Goal: Task Accomplishment & Management: Manage account settings

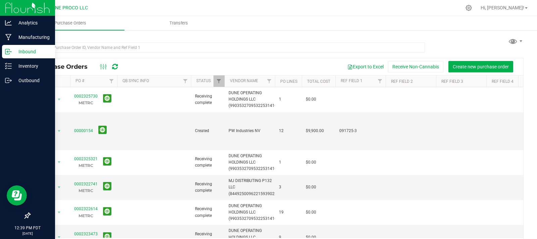
click at [39, 50] on p "Inbound" at bounding box center [32, 52] width 40 height 8
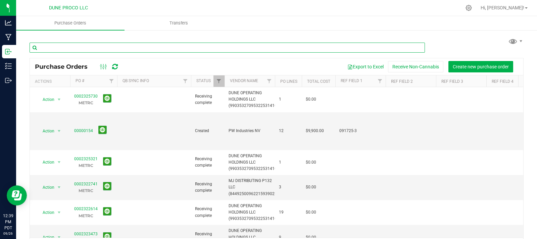
click at [133, 49] on input "text" at bounding box center [228, 48] width 396 height 10
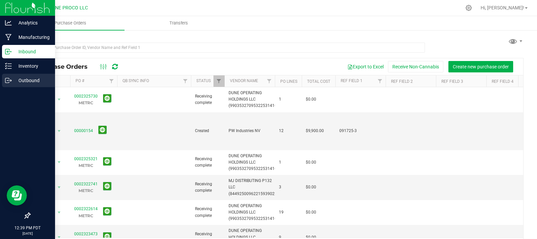
click at [40, 78] on p "Outbound" at bounding box center [32, 81] width 40 height 8
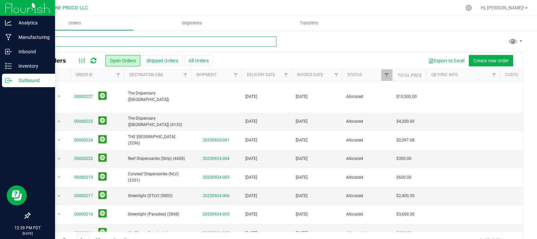
click at [113, 40] on input "text" at bounding box center [153, 42] width 247 height 10
type input "0225"
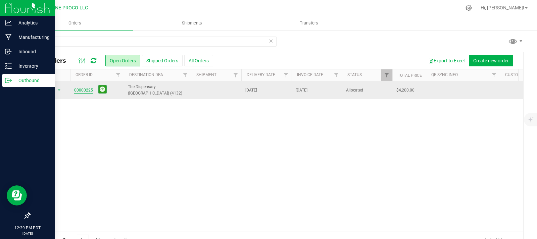
click at [84, 90] on link "00000225" at bounding box center [83, 90] width 19 height 6
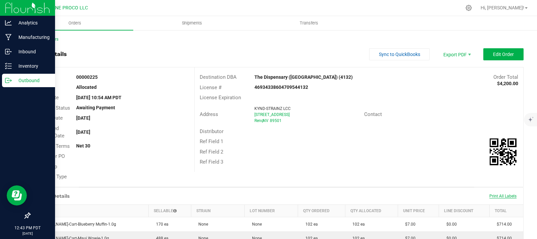
click at [504, 194] on span "Print All Labels" at bounding box center [503, 196] width 27 height 5
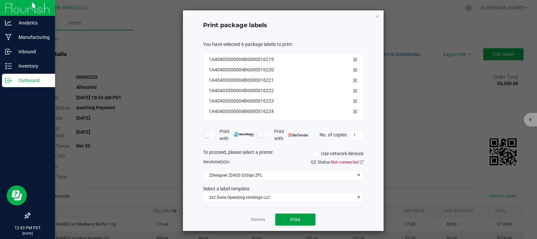
click at [302, 218] on button "Print" at bounding box center [295, 220] width 40 height 12
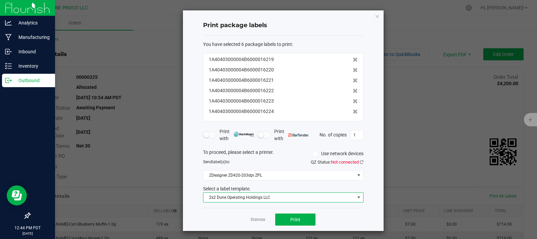
click at [273, 201] on span "2x2 Dune Operating Holdings LLC" at bounding box center [279, 197] width 151 height 9
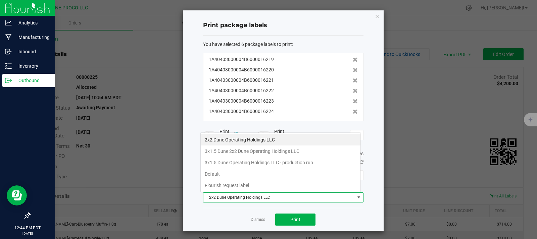
scroll to position [10, 161]
click at [273, 166] on li "3x1.5 Dune Operating Holdings LLC - production run" at bounding box center [281, 162] width 160 height 11
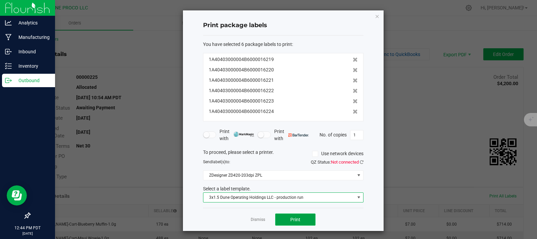
click at [290, 220] on span "Print" at bounding box center [295, 219] width 10 height 5
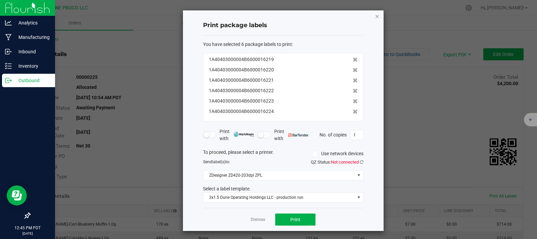
click at [375, 18] on icon "button" at bounding box center [377, 16] width 5 height 8
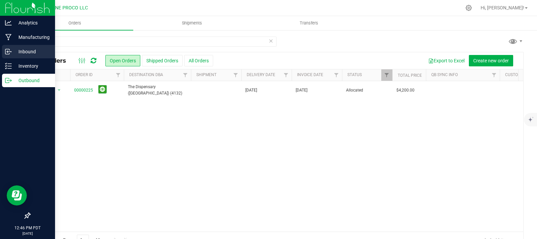
click at [22, 53] on p "Inbound" at bounding box center [32, 52] width 40 height 8
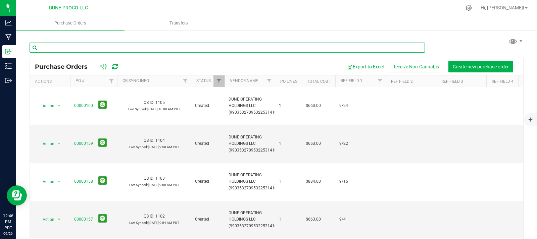
click at [97, 46] on input "text" at bounding box center [228, 48] width 396 height 10
type input "16220"
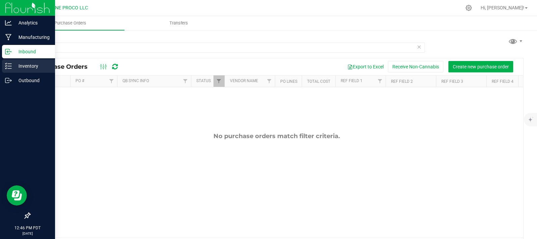
click at [20, 62] on p "Inventory" at bounding box center [32, 66] width 40 height 8
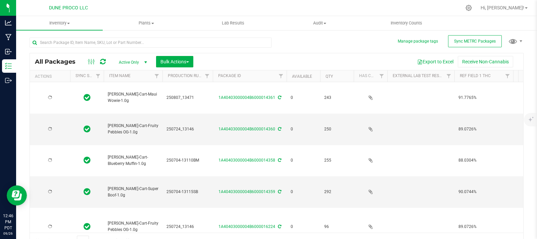
type input "[DATE]"
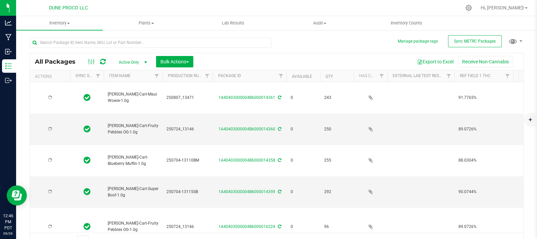
type input "[DATE]"
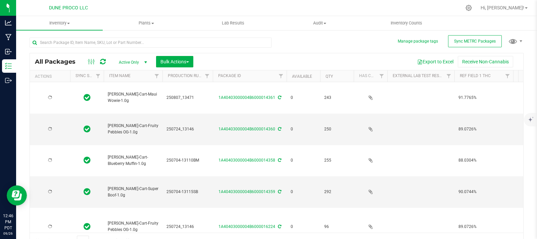
type input "[DATE]"
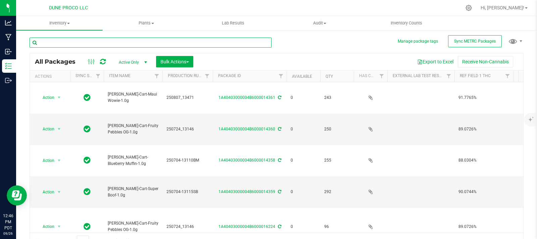
click at [96, 40] on input "text" at bounding box center [151, 43] width 242 height 10
type input "16220"
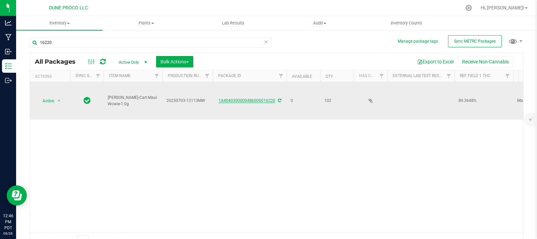
click at [253, 98] on link "1A40403000004B6000016220" at bounding box center [247, 100] width 57 height 5
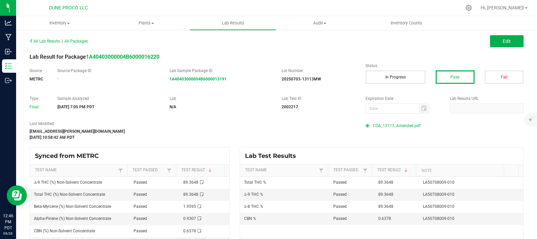
click at [381, 124] on span "COA_13113_Amended.pdf" at bounding box center [397, 126] width 48 height 10
click at [397, 126] on span "COA_13113_Amended.pdf" at bounding box center [397, 126] width 48 height 10
click at [408, 126] on span "COA_13113_Amended.pdf" at bounding box center [397, 126] width 48 height 10
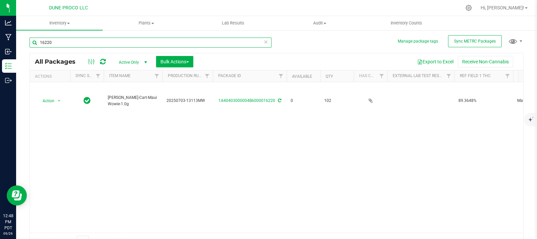
click at [133, 42] on input "16220" at bounding box center [151, 43] width 242 height 10
type input "1"
type input "16223"
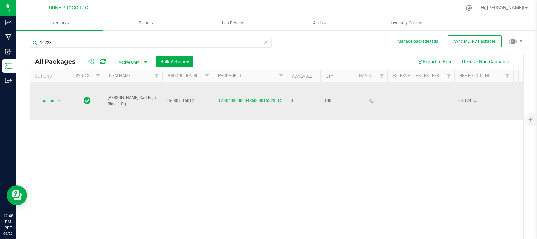
click at [267, 98] on link "1A40403000004B6000016223" at bounding box center [247, 100] width 57 height 5
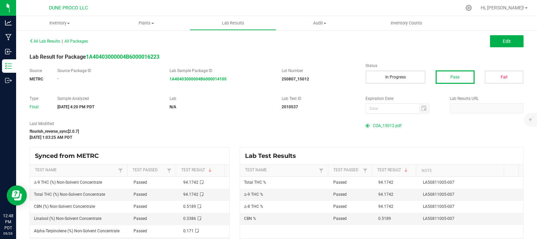
click at [378, 124] on span "COA_15012.pdf" at bounding box center [387, 126] width 29 height 10
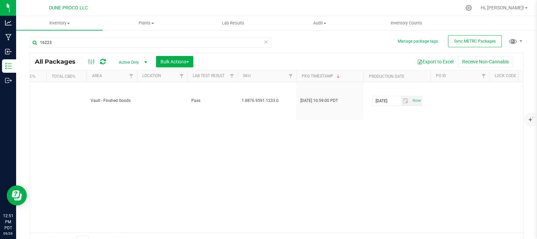
scroll to position [0, 869]
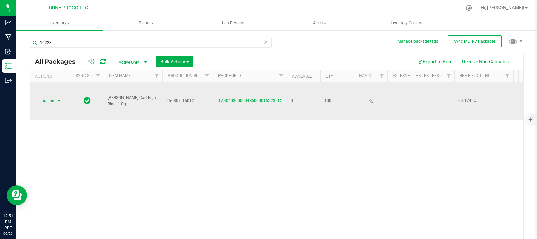
click at [49, 96] on span "Action" at bounding box center [46, 100] width 18 height 9
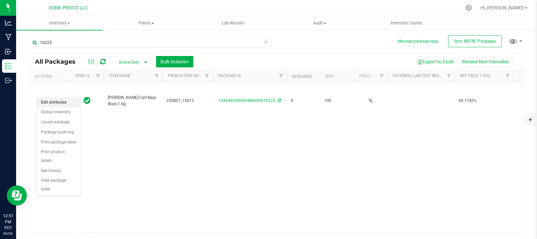
click at [55, 102] on li "Edit attributes" at bounding box center [58, 103] width 43 height 10
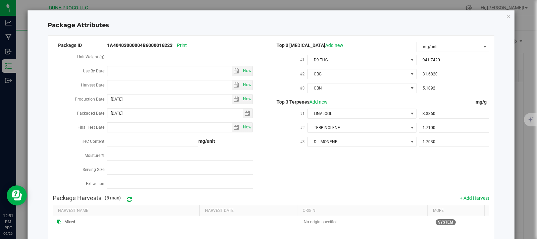
click at [460, 84] on span "5.1892 5.1892" at bounding box center [454, 89] width 70 height 10
type input "5"
click at [465, 87] on input "text" at bounding box center [454, 88] width 70 height 9
paste input "5.18919"
type input "5.1891"
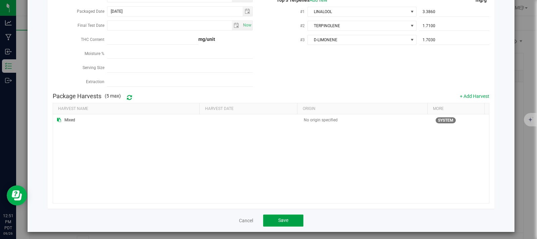
type input "5.1891"
click at [284, 218] on span "Save" at bounding box center [283, 220] width 10 height 5
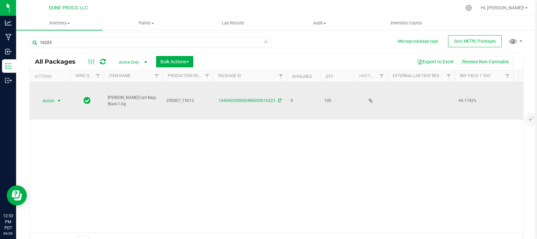
click at [51, 96] on span "Action" at bounding box center [46, 100] width 18 height 9
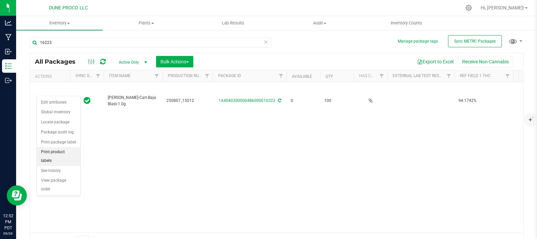
click at [61, 151] on li "Print product labels" at bounding box center [58, 156] width 43 height 18
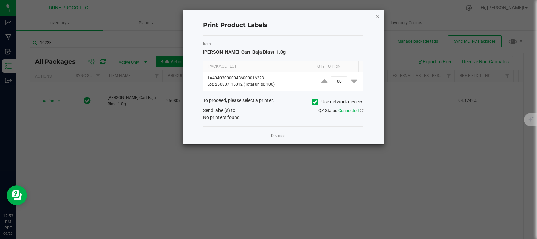
click at [376, 18] on icon "button" at bounding box center [377, 16] width 5 height 8
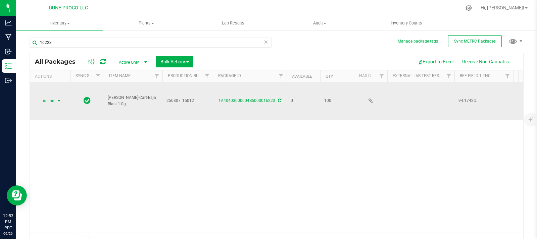
click at [53, 96] on span "Action" at bounding box center [46, 100] width 18 height 9
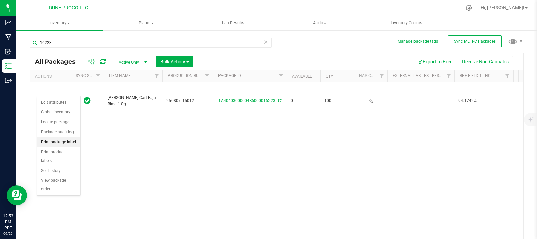
click at [69, 139] on li "Print package label" at bounding box center [58, 143] width 43 height 10
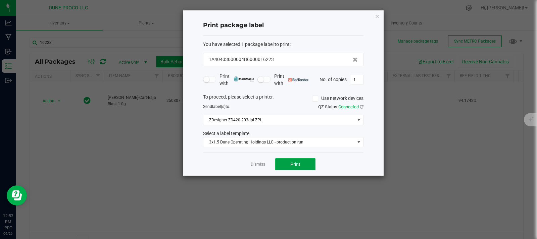
click at [300, 162] on span "Print" at bounding box center [295, 164] width 10 height 5
click at [380, 17] on div "Print package label You have selected 1 package label to print : 1A40403000004B…" at bounding box center [283, 93] width 201 height 166
click at [376, 19] on icon "button" at bounding box center [377, 16] width 5 height 8
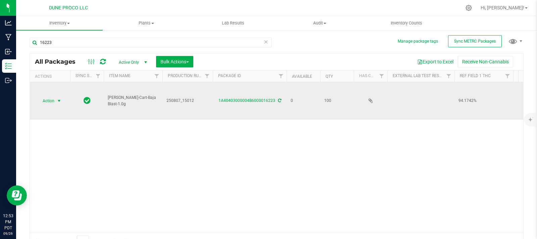
click at [58, 98] on span "select" at bounding box center [58, 100] width 5 height 5
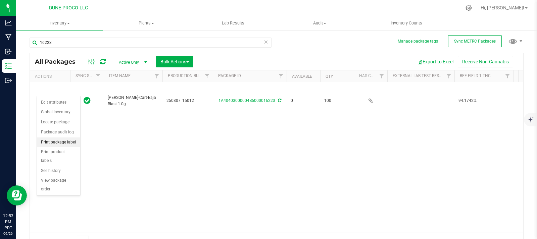
click at [65, 143] on li "Print package label" at bounding box center [58, 143] width 43 height 10
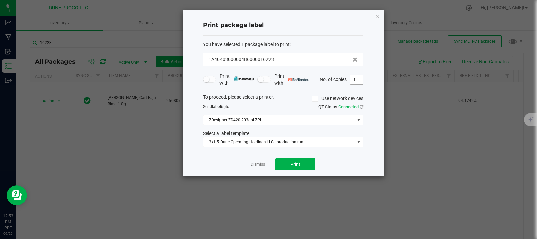
click at [359, 81] on input "1" at bounding box center [357, 79] width 13 height 9
type input "100"
click at [294, 167] on span "Print" at bounding box center [295, 164] width 10 height 5
click at [376, 16] on icon "button" at bounding box center [377, 16] width 5 height 8
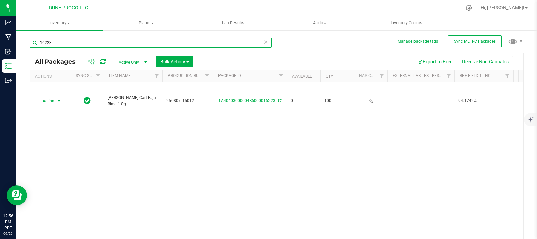
click at [214, 44] on input "16223" at bounding box center [151, 43] width 242 height 10
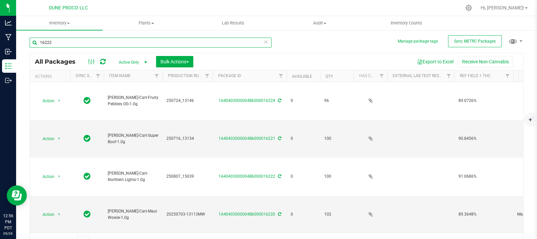
type input "16222"
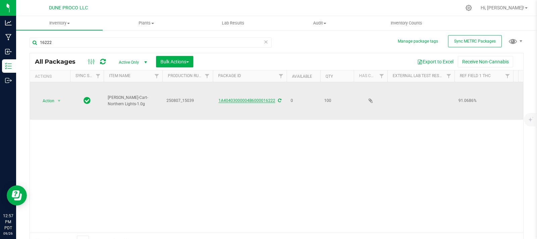
click at [249, 98] on link "1A40403000004B6000016222" at bounding box center [247, 100] width 57 height 5
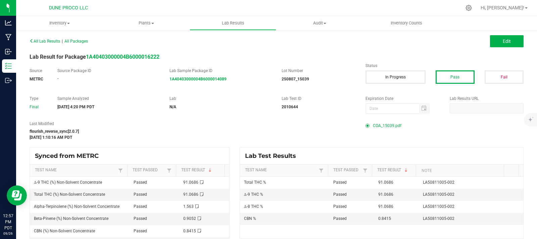
click at [393, 126] on span "COA_15039.pdf" at bounding box center [387, 126] width 29 height 10
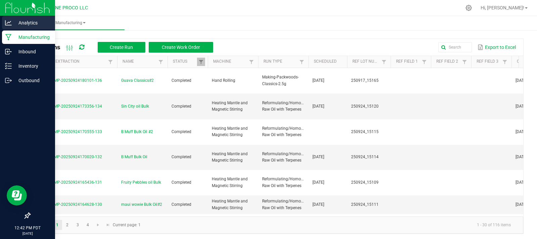
click at [35, 24] on p "Analytics" at bounding box center [32, 23] width 40 height 8
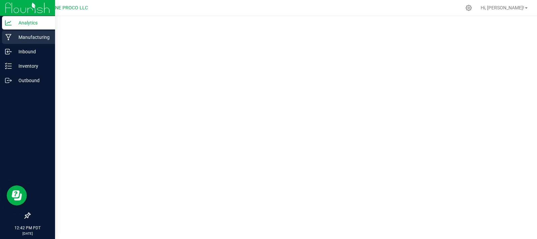
click at [19, 39] on p "Manufacturing" at bounding box center [32, 37] width 40 height 8
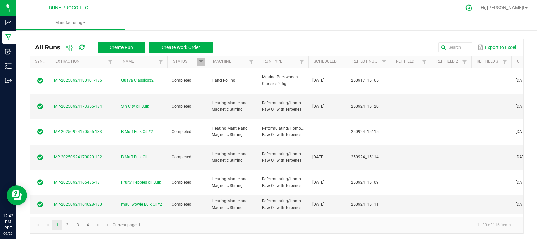
click at [472, 9] on icon at bounding box center [468, 7] width 7 height 7
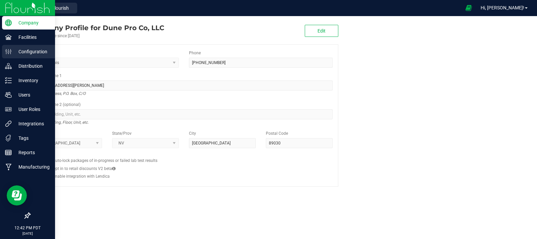
click at [36, 51] on p "Configuration" at bounding box center [32, 52] width 40 height 8
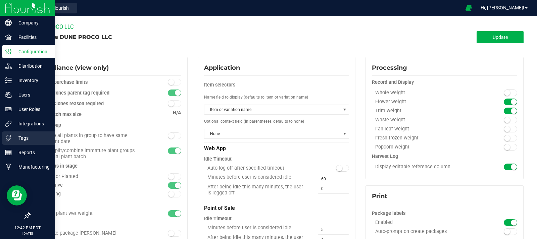
click at [37, 135] on p "Tags" at bounding box center [32, 138] width 40 height 8
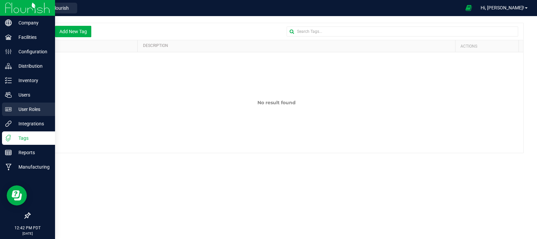
click at [30, 108] on p "User Roles" at bounding box center [32, 109] width 40 height 8
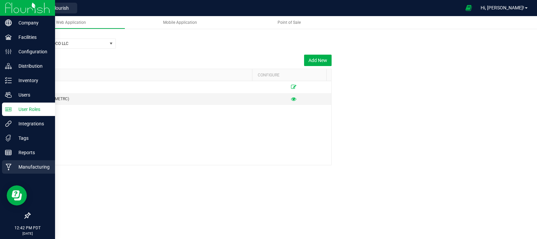
click at [51, 165] on p "Manufacturing" at bounding box center [32, 167] width 40 height 8
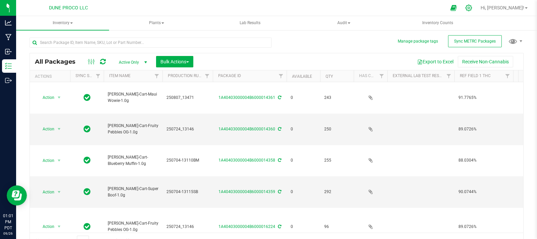
click at [474, 10] on div at bounding box center [468, 7] width 9 height 7
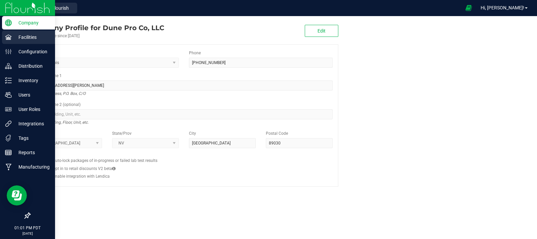
click at [27, 38] on p "Facilities" at bounding box center [32, 37] width 40 height 8
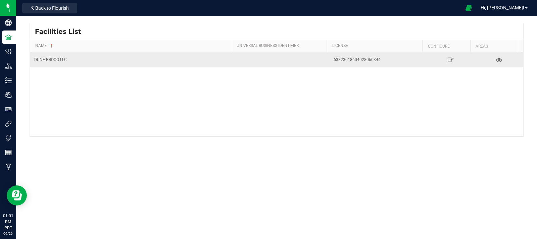
click at [134, 61] on div "DUNE PROCO LLC" at bounding box center [131, 60] width 195 height 6
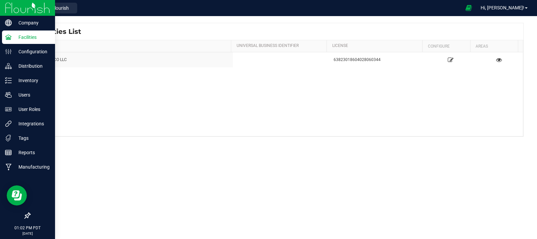
click at [29, 36] on p "Facilities" at bounding box center [32, 37] width 40 height 8
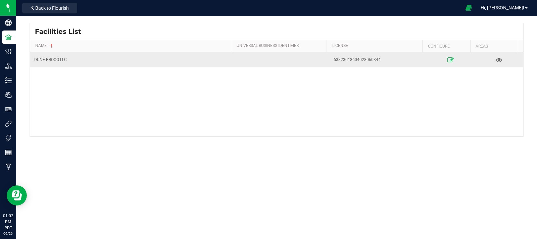
click at [448, 58] on icon at bounding box center [451, 59] width 6 height 5
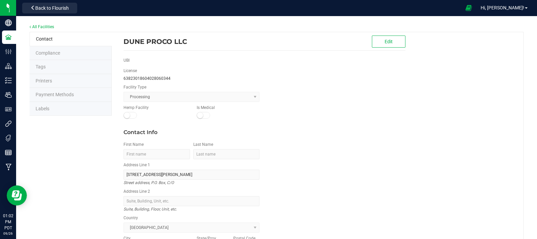
click at [56, 110] on li "Labels" at bounding box center [71, 109] width 82 height 14
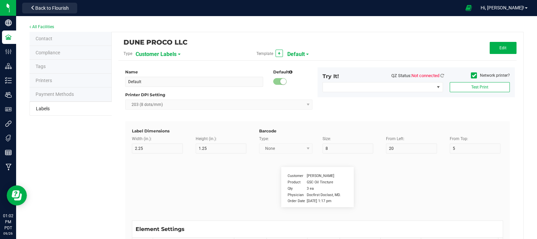
click at [175, 52] on span "Customer Labels" at bounding box center [156, 54] width 41 height 11
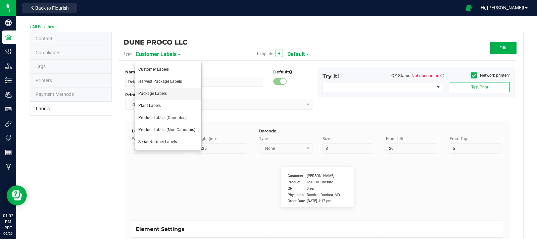
click at [168, 96] on li "Package Labels" at bounding box center [168, 94] width 66 height 12
type input "3x1.5 Dune Operating Holdings LLC - production run"
type input "3"
type input "1.5"
type input "10"
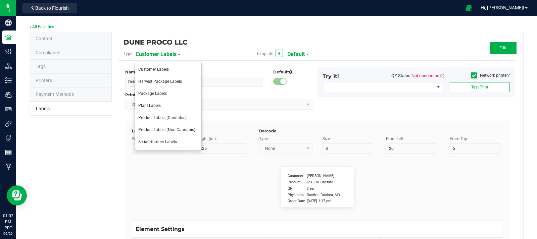
type input "37"
type input "36"
type input "SKU Name"
type input "25"
type input "7"
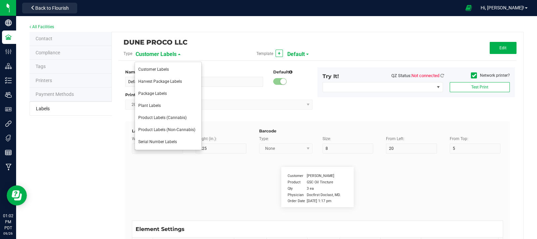
type input "2"
type input "6"
type input "Gelato Pen"
type input "Packaged:"
type input "12"
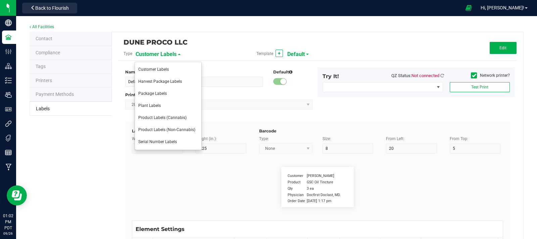
type input "7"
type input "2"
type input "13.5"
type input "4/20/2023"
type input "Production Run:"
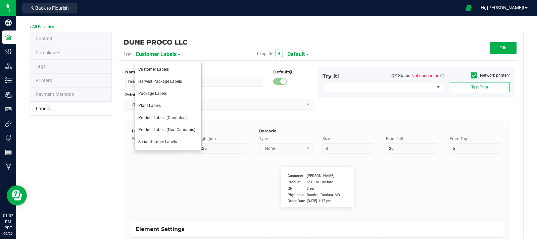
type input "22"
type input "7"
type input "2"
type input "8.5"
type input "LOT918234"
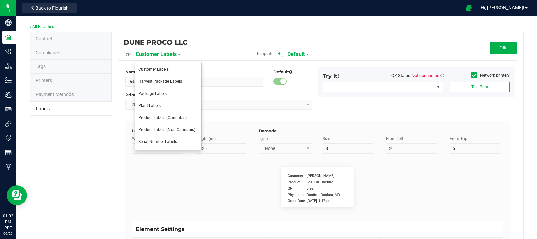
type input "THC:"
type input "7"
type input "31"
type input "17"
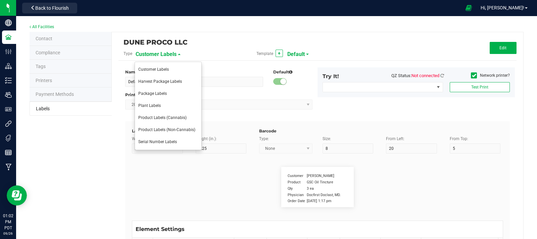
type input "Ref Field 1 Value"
type input "CBD:"
type input "7"
type input "55"
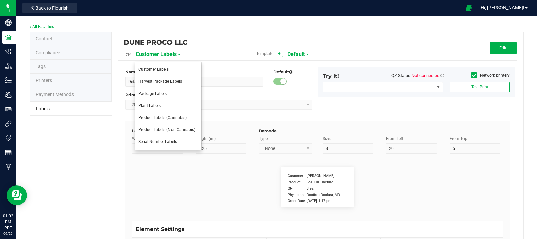
type input "17"
type input "Ref Field 3 Value"
type input "Warning"
type input "10"
type input "6.8"
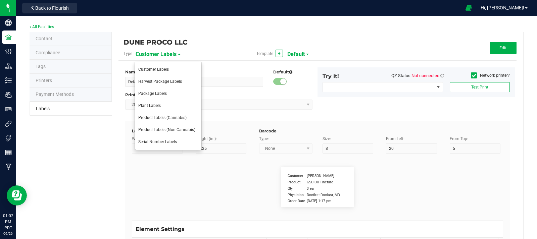
type input "2"
type input "28.5"
type input "KEEP OUT OF REACH OF CHILDREN THIS PRODUCT CONTAINS CANNABIS"
type input "Ingredients:"
type input "11"
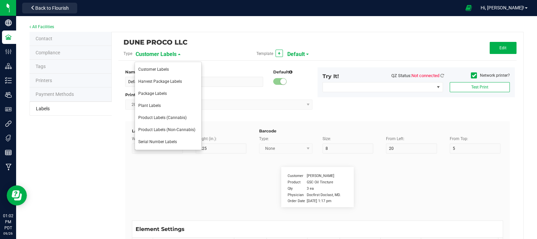
type input "6.8"
type input "2"
type input "31"
type input "Cannabis Oil, Terpenes"
type input "Top Terpene 1 Label"
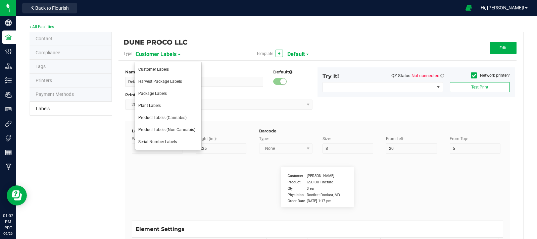
type input "35"
type input "7"
type input "2"
type input "21"
type input "Top Terpene 1 Label"
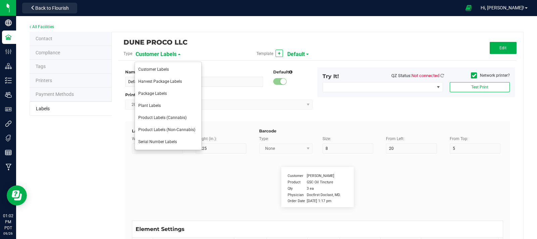
type input "Top Terpene 1 Value"
type input "35"
type input "7"
type input "36"
type input "21"
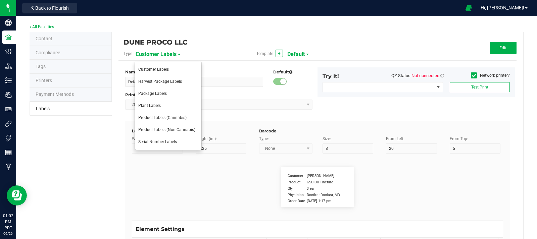
type input "Top Terpene 1 Value"
type input "Top Terpene 2 Label"
type input "35"
type input "7"
type input "2"
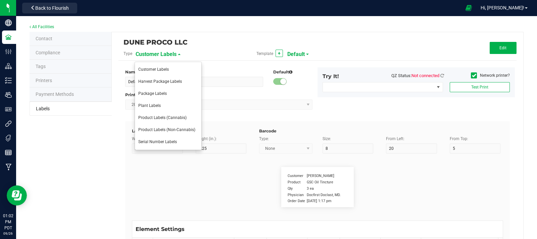
type input "23.5"
type input "Top Terpene 2 Label"
type input "Top Terpene 2 Value"
type input "35"
type input "7"
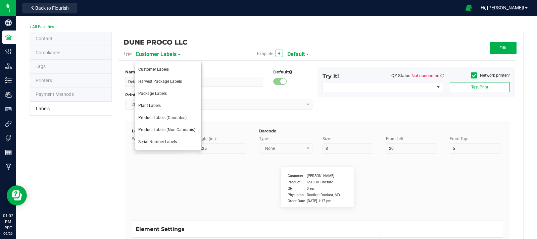
type input "37"
type input "23.5"
type input "Top Terpene 2 Value"
type input "Top Terpene 3 Label"
type input "35"
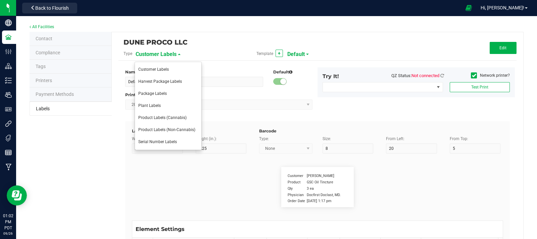
type input "7"
type input "2"
type input "26"
type input "Top Terpene 3 Label"
type input "Top Terpene 3 Value"
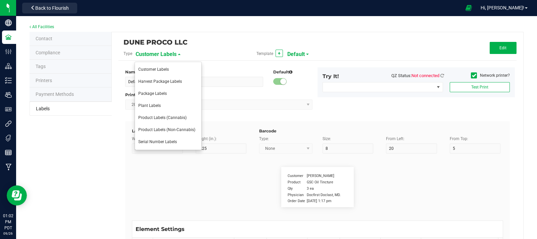
type input "35"
type input "7"
type input "37"
type input "26"
type input "Top Terpene 3 Value"
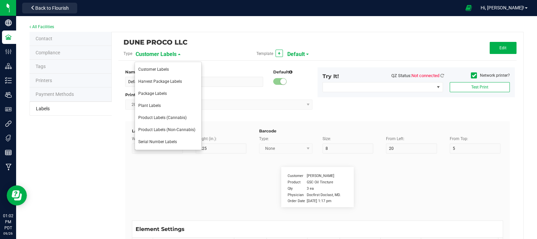
type input "License NUmber"
type input "10"
type input "7.5"
type input "45"
type input "3.5"
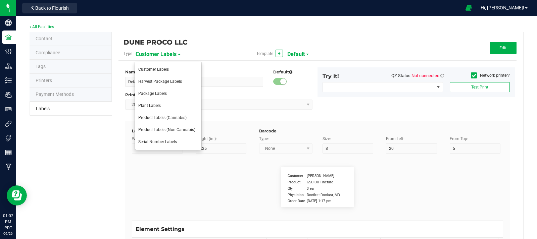
type input "63823018604028060344"
type input "Name"
type input "10"
type input "7.5"
type input "3.5"
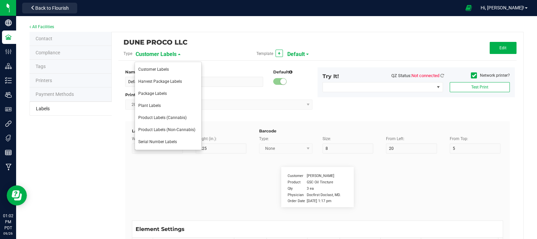
type input "Dune ProCo LLC"
type input "Produced with:"
type input "17"
type input "7"
type input "2"
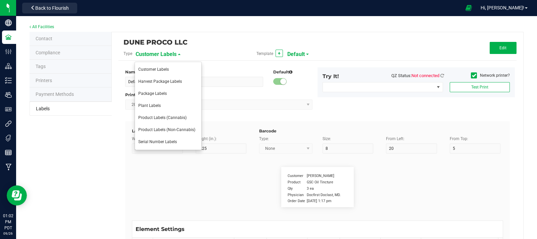
type input "33.5"
type input "Ethanol"
type input "Top Cannabinoid 1 Label"
type input "35"
type input "7"
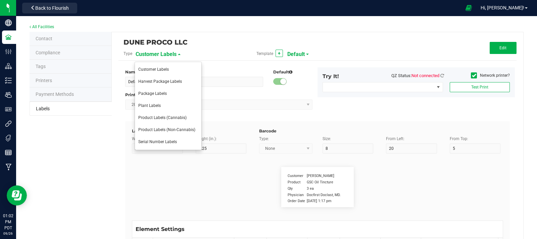
type input "46"
type input "21"
type input "Top Cannabinoid 1 Label"
type input "Top Cannabinoid 1 Value"
type input "35"
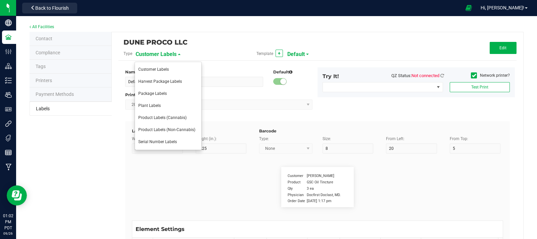
type input "7"
type input "65"
type input "21"
type input "Top Cannabinoid 1 Value"
type input "Top Cannabinoid 2 Label"
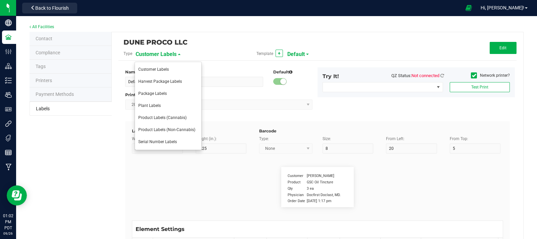
type input "35"
type input "7"
type input "46"
type input "23.5"
type input "Top Cannabinoid 2 Label"
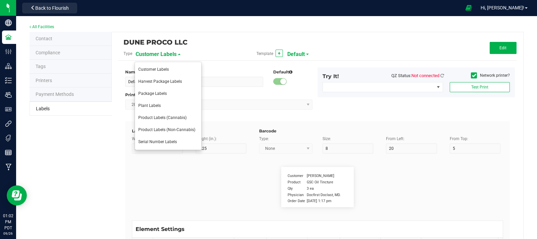
type input "Top Cannabinoid 2 Value"
type input "35"
type input "7"
type input "65.6"
type input "23.5"
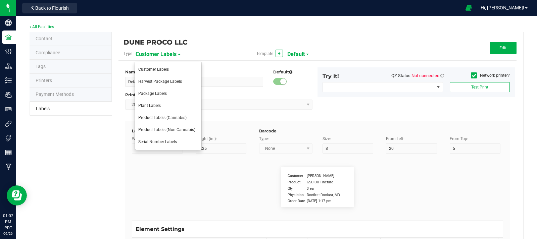
type input "Top Cannabinoid 2 Value"
type input "Top Cannabinoid 3 Label"
type input "35"
type input "7"
type input "46"
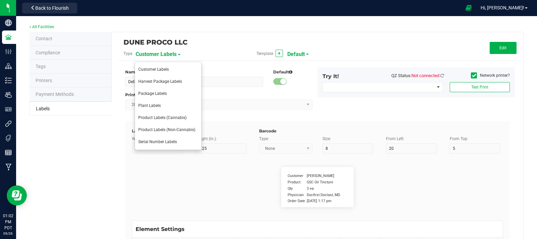
type input "26"
type input "Top Cannabinoid 3 Label"
type input "Top Cannabinoid 3 Value"
type input "35"
type input "7"
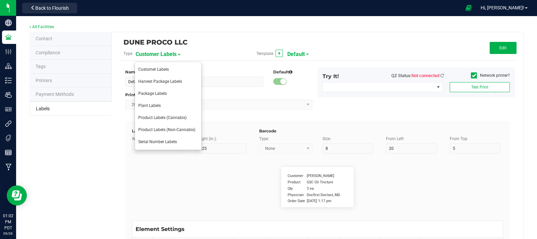
type input "65"
type input "26"
type input "Top Cannabinoid 3 Value"
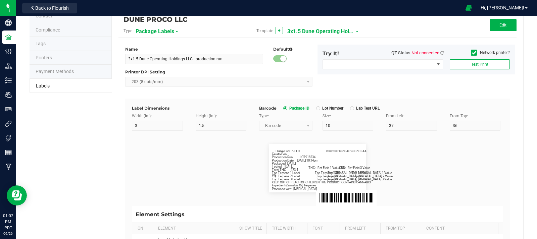
scroll to position [25, 0]
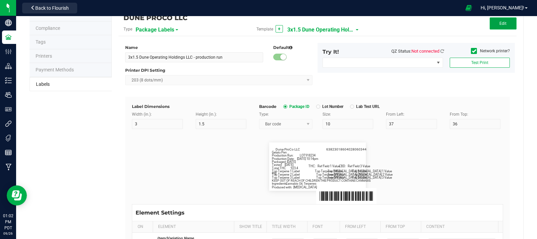
click at [500, 22] on span "Edit" at bounding box center [503, 23] width 7 height 5
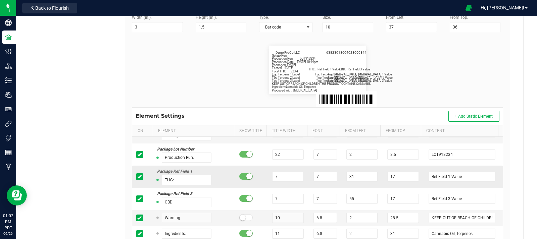
scroll to position [491, 0]
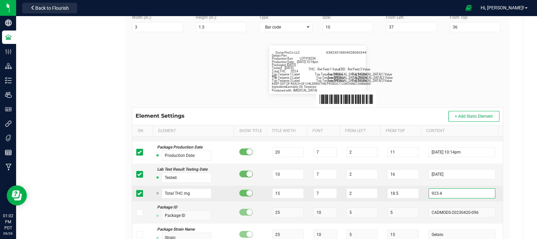
click at [436, 194] on input "923.4" at bounding box center [462, 194] width 67 height 10
click at [138, 196] on span at bounding box center [139, 193] width 7 height 7
click at [0, 0] on input "checkbox" at bounding box center [0, 0] width 0 height 0
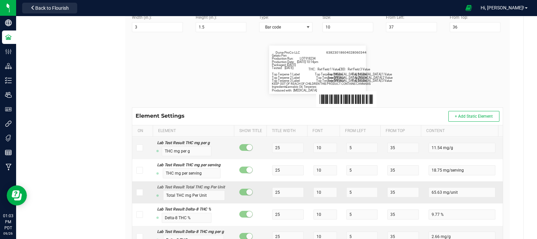
scroll to position [2258, 0]
click at [140, 192] on icon at bounding box center [139, 192] width 4 height 0
click at [0, 0] on input "checkbox" at bounding box center [0, 0] width 0 height 0
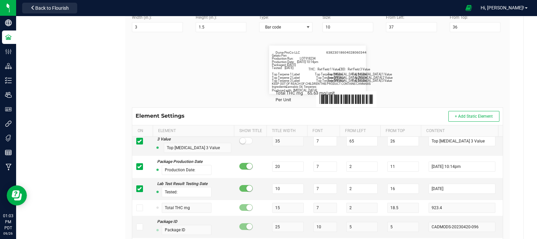
scroll to position [2264, 0]
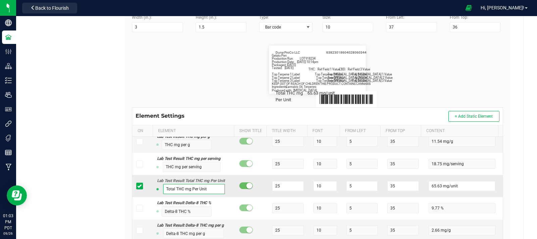
click at [207, 194] on input "Total THC mg Per Unit" at bounding box center [194, 189] width 62 height 10
type input "Total THC mg"
click at [278, 191] on input "25" at bounding box center [288, 186] width 32 height 10
type input "2"
type input "15"
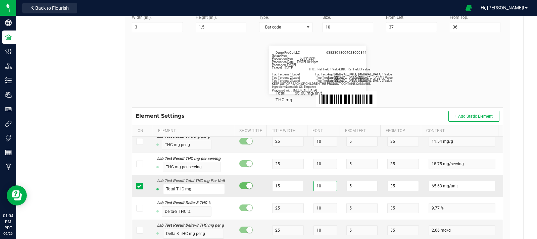
click at [316, 191] on input "10" at bounding box center [326, 186] width 24 height 10
type input "1"
type input "2"
type input "7"
click at [349, 191] on input "5" at bounding box center [363, 186] width 32 height 10
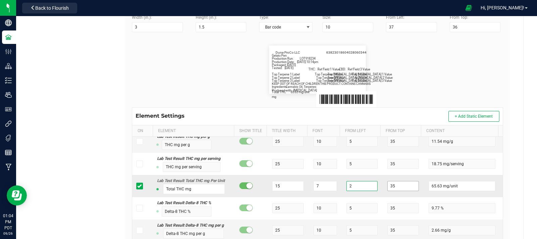
type input "2"
click at [398, 191] on input "35" at bounding box center [404, 186] width 32 height 10
type input "3"
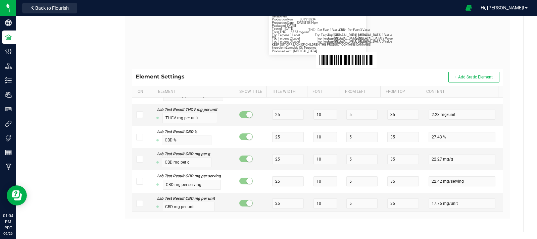
scroll to position [2674, 0]
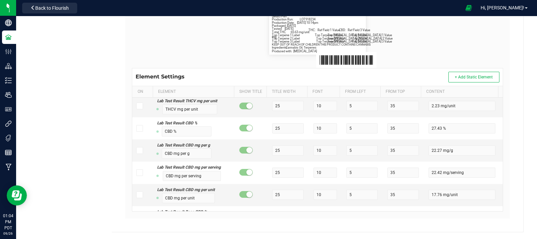
type input "18.5"
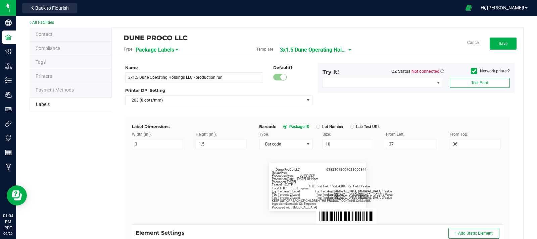
scroll to position [4, 0]
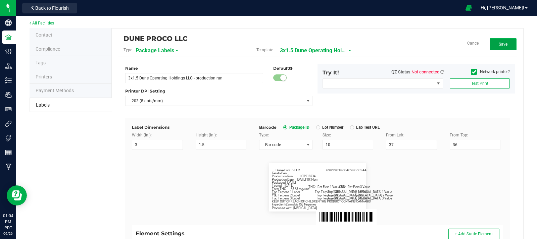
click at [494, 45] on button "Save" at bounding box center [503, 44] width 27 height 12
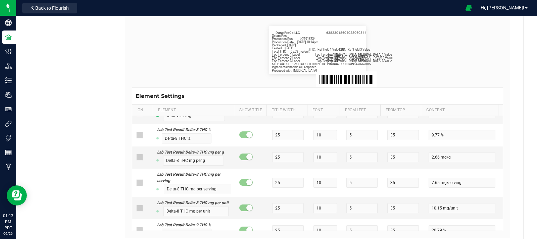
scroll to position [0, 0]
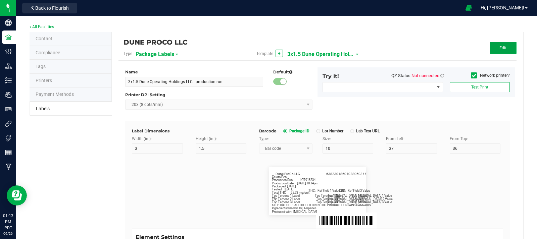
click at [490, 47] on button "Edit" at bounding box center [503, 48] width 27 height 12
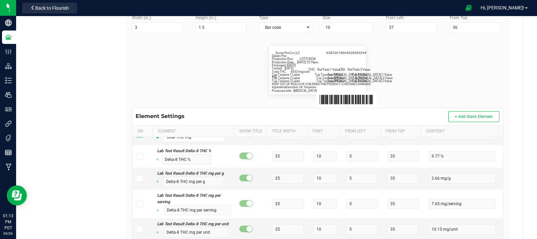
scroll to position [135, 0]
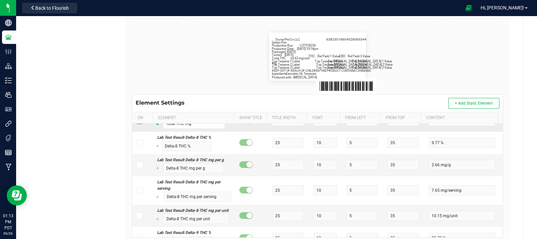
click at [140, 121] on icon at bounding box center [139, 121] width 4 height 0
click at [0, 0] on input "checkbox" at bounding box center [0, 0] width 0 height 0
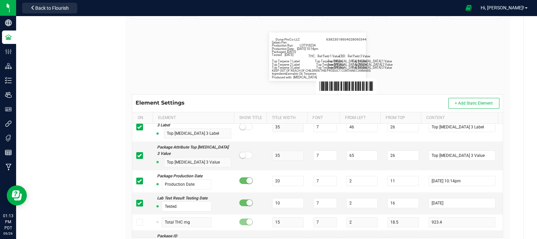
scroll to position [485, 0]
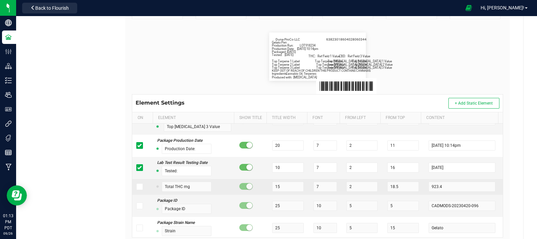
click at [140, 187] on icon at bounding box center [139, 187] width 4 height 0
click at [0, 0] on input "checkbox" at bounding box center [0, 0] width 0 height 0
click at [444, 188] on input "923.4" at bounding box center [462, 187] width 67 height 10
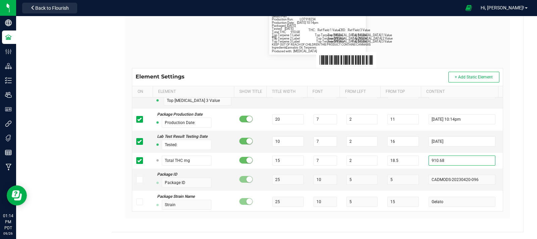
scroll to position [0, 0]
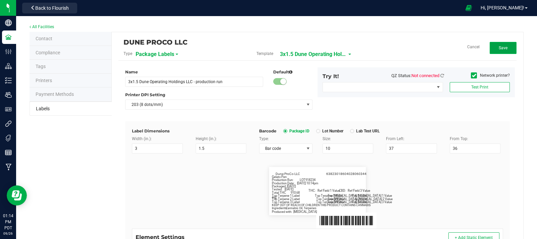
click at [501, 43] on button "Save" at bounding box center [503, 48] width 27 height 12
click at [504, 48] on button "Edit" at bounding box center [503, 48] width 27 height 12
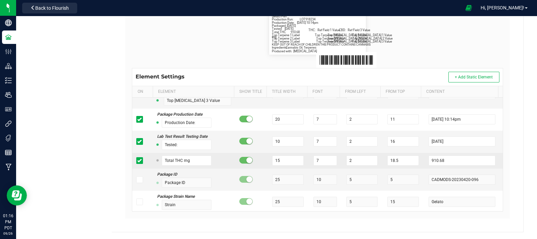
click at [139, 161] on icon at bounding box center [139, 161] width 4 height 0
click at [0, 0] on input "checkbox" at bounding box center [0, 0] width 0 height 0
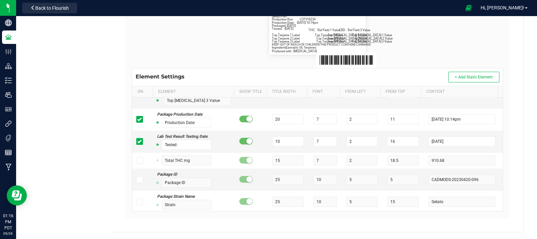
scroll to position [2220, 0]
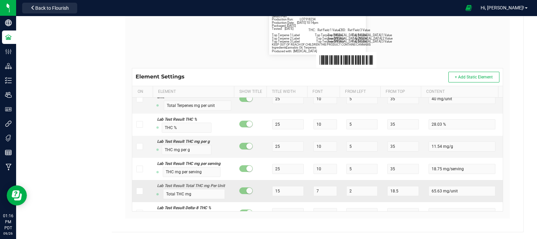
click at [141, 195] on span at bounding box center [139, 191] width 7 height 7
click at [0, 0] on input "checkbox" at bounding box center [0, 0] width 0 height 0
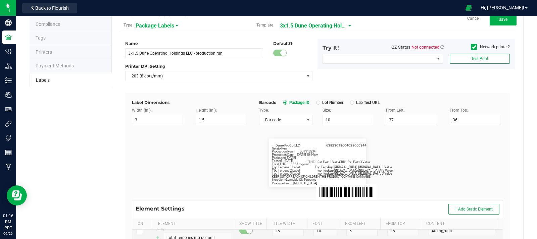
scroll to position [28, 0]
click at [501, 20] on span "Save" at bounding box center [503, 19] width 9 height 5
click at [503, 22] on button "Edit" at bounding box center [503, 20] width 27 height 12
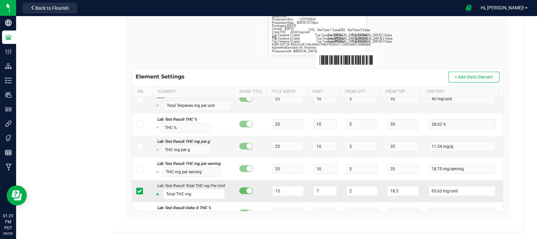
click at [140, 191] on icon at bounding box center [139, 191] width 4 height 0
click at [0, 0] on input "checkbox" at bounding box center [0, 0] width 0 height 0
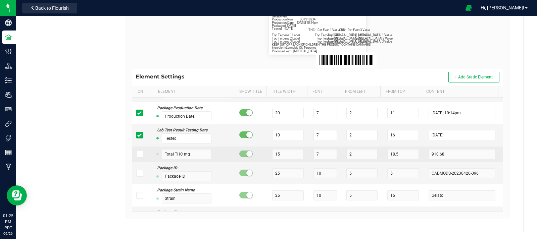
click at [140, 154] on icon at bounding box center [139, 154] width 4 height 0
click at [0, 0] on input "checkbox" at bounding box center [0, 0] width 0 height 0
click at [456, 157] on input "910.68" at bounding box center [462, 154] width 67 height 10
type input "9"
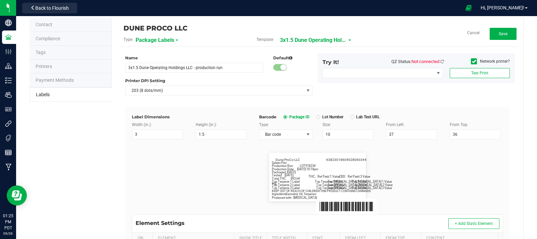
scroll to position [8, 0]
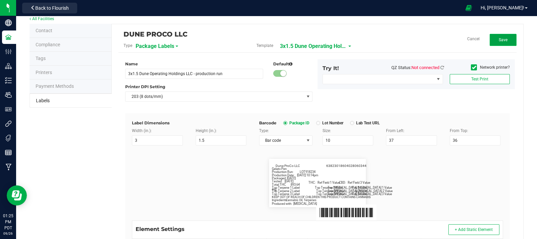
click at [500, 38] on span "Save" at bounding box center [503, 40] width 9 height 5
click at [505, 38] on button "Edit" at bounding box center [503, 40] width 27 height 12
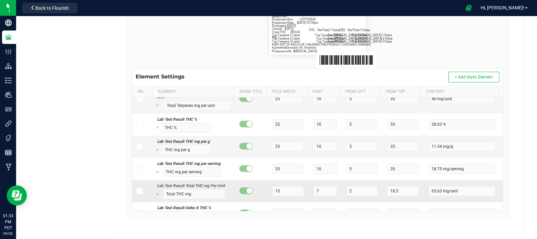
click at [141, 195] on span at bounding box center [139, 191] width 7 height 7
click at [0, 0] on input "checkbox" at bounding box center [0, 0] width 0 height 0
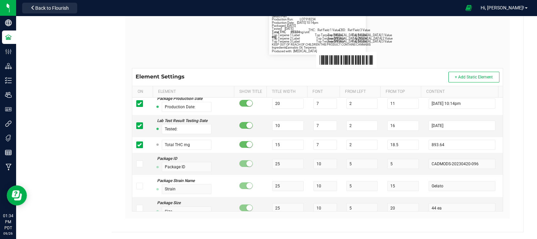
scroll to position [495, 0]
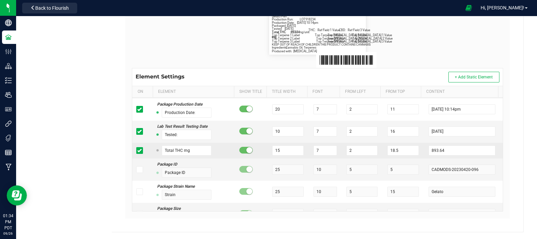
click at [141, 152] on span at bounding box center [139, 150] width 7 height 7
click at [0, 0] on input "checkbox" at bounding box center [0, 0] width 0 height 0
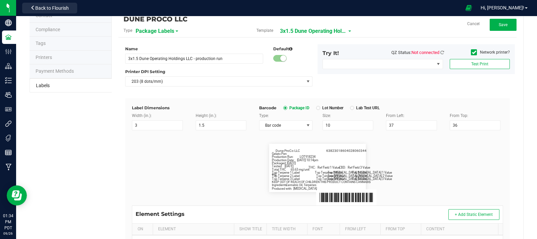
scroll to position [0, 0]
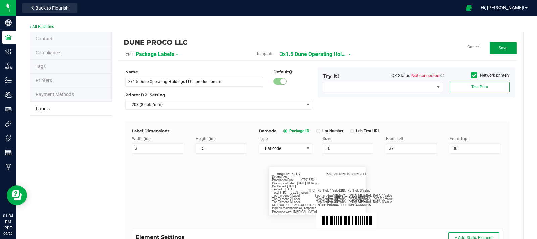
click at [502, 47] on span "Save" at bounding box center [503, 48] width 9 height 5
click at [505, 53] on button "Edit" at bounding box center [503, 48] width 27 height 12
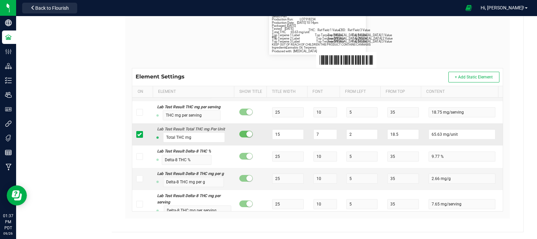
scroll to position [2289, 0]
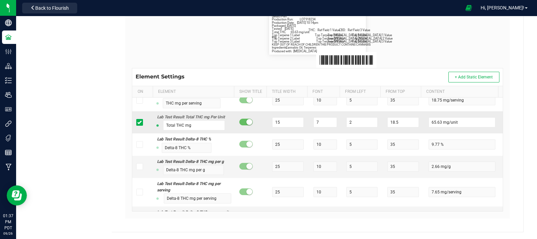
click at [137, 126] on span at bounding box center [139, 122] width 7 height 7
click at [0, 0] on input "checkbox" at bounding box center [0, 0] width 0 height 0
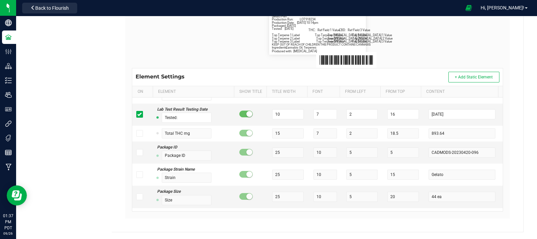
scroll to position [512, 0]
click at [142, 133] on span at bounding box center [139, 133] width 7 height 7
click at [0, 0] on input "checkbox" at bounding box center [0, 0] width 0 height 0
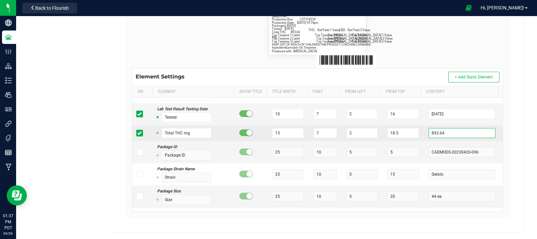
click at [472, 130] on input "893.64" at bounding box center [462, 133] width 67 height 10
type input "8"
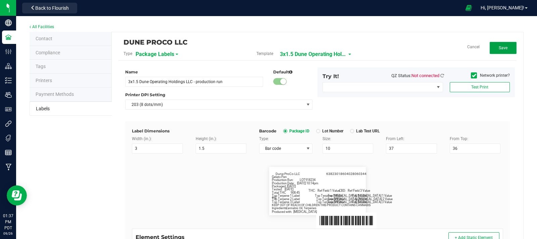
click at [499, 45] on button "Save" at bounding box center [503, 48] width 27 height 12
click at [491, 46] on button "Edit" at bounding box center [503, 48] width 27 height 12
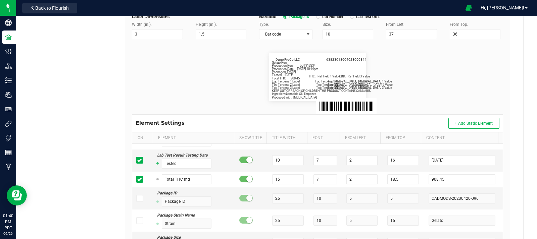
scroll to position [161, 0]
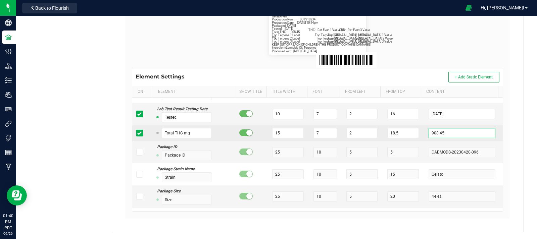
click at [455, 135] on input "908.45" at bounding box center [462, 133] width 67 height 10
type input "9"
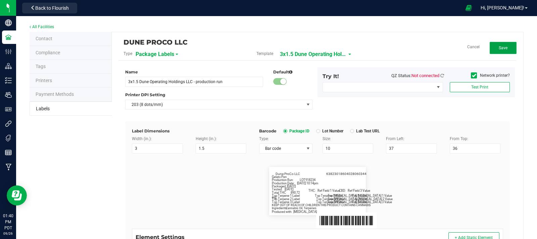
click at [505, 48] on button "Save" at bounding box center [503, 48] width 27 height 12
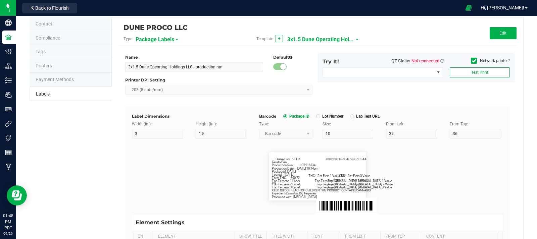
scroll to position [14, 0]
click at [504, 39] on button "Edit" at bounding box center [503, 34] width 27 height 12
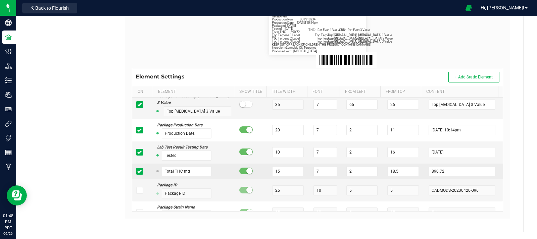
click at [136, 172] on span at bounding box center [139, 171] width 7 height 7
click at [0, 0] on input "checkbox" at bounding box center [0, 0] width 0 height 0
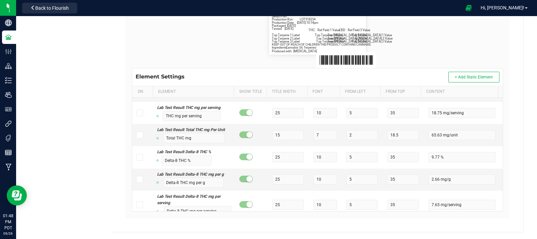
scroll to position [2276, 0]
click at [139, 135] on icon at bounding box center [139, 135] width 4 height 0
click at [0, 0] on input "checkbox" at bounding box center [0, 0] width 0 height 0
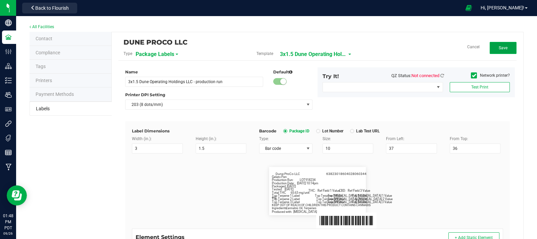
click at [502, 46] on span "Save" at bounding box center [503, 48] width 9 height 5
click at [509, 46] on button "Edit" at bounding box center [503, 48] width 27 height 12
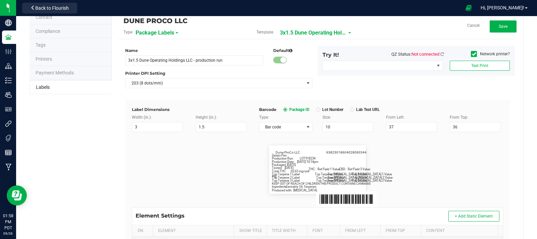
scroll to position [161, 0]
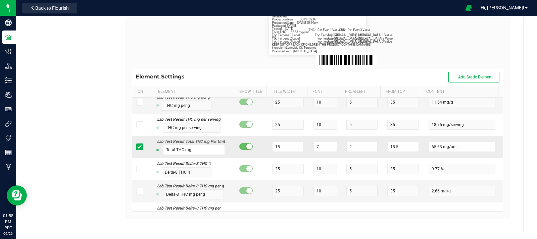
click at [141, 150] on span at bounding box center [139, 147] width 7 height 7
click at [0, 0] on input "checkbox" at bounding box center [0, 0] width 0 height 0
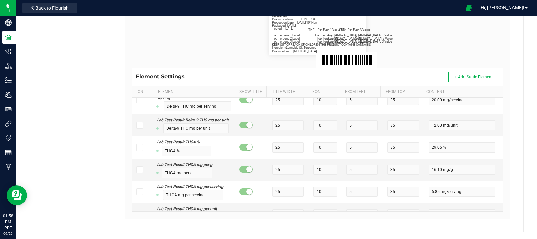
scroll to position [491, 0]
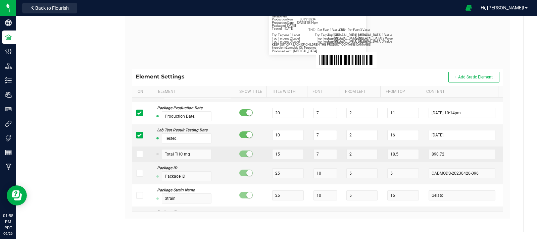
click at [139, 154] on icon at bounding box center [139, 154] width 4 height 0
click at [0, 0] on input "checkbox" at bounding box center [0, 0] width 0 height 0
click at [455, 153] on input "890.72" at bounding box center [462, 154] width 67 height 10
type input "8"
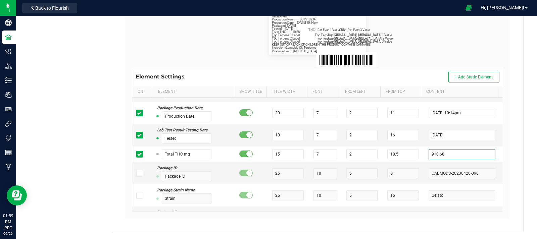
type input "910.68"
click at [508, 32] on div "DUNE PROCO LLC Type Package Labels Template 3x1.5 Dune Operating Holdings LLC -…" at bounding box center [318, 51] width 412 height 361
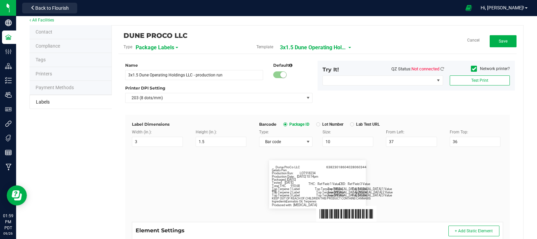
scroll to position [0, 0]
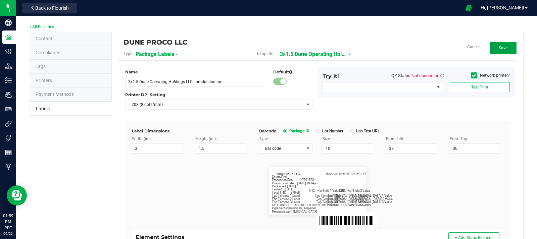
click at [499, 50] on button "Save" at bounding box center [503, 48] width 27 height 12
click at [504, 53] on button "Edit" at bounding box center [503, 48] width 27 height 12
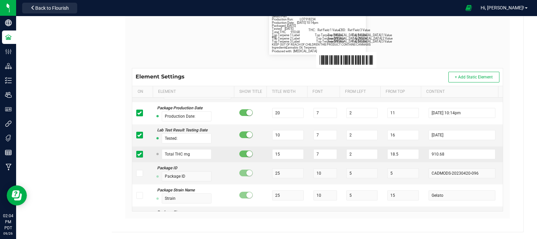
click at [136, 154] on span at bounding box center [139, 154] width 7 height 7
click at [0, 0] on input "checkbox" at bounding box center [0, 0] width 0 height 0
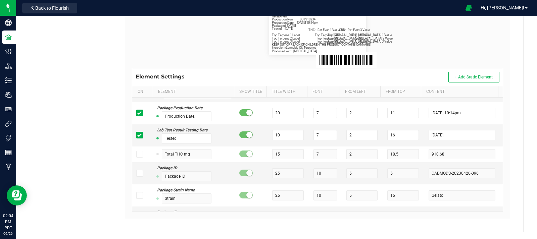
scroll to position [2220, 0]
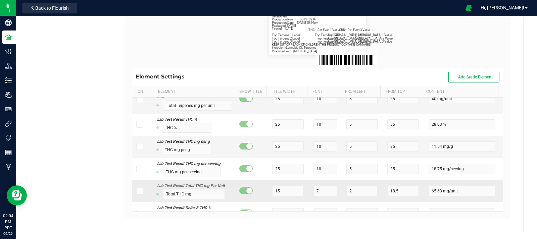
click at [138, 191] on icon at bounding box center [139, 191] width 4 height 0
click at [0, 0] on input "checkbox" at bounding box center [0, 0] width 0 height 0
click at [498, 62] on div "Gelato Pen Packaged: 4/20/2023 Production Run: LOT918234 THC: Ref Field 1 Value…" at bounding box center [317, 30] width 381 height 75
drag, startPoint x: 537, startPoint y: 114, endPoint x: 536, endPoint y: 109, distance: 4.7
click at [536, 109] on div "All Facilities Contact Compliance Tags Printers Payment Methods Labels DUNE PRO…" at bounding box center [276, 127] width 521 height 223
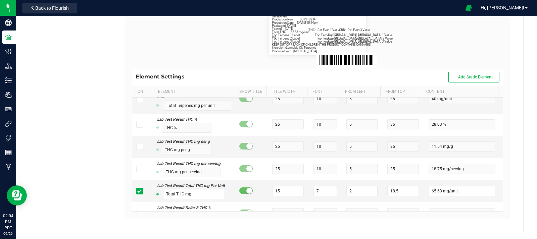
drag, startPoint x: 536, startPoint y: 109, endPoint x: 523, endPoint y: 120, distance: 17.6
click at [523, 120] on div "All Facilities Contact Compliance Tags Printers Payment Methods Labels DUNE PRO…" at bounding box center [276, 47] width 521 height 384
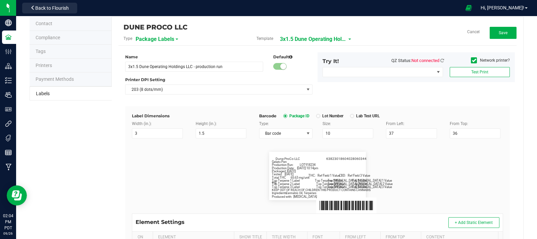
scroll to position [0, 0]
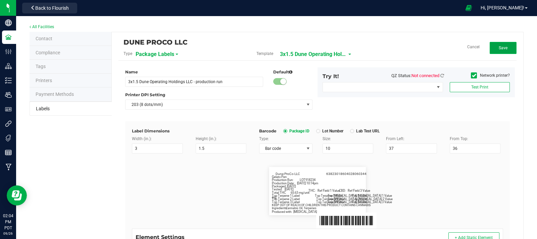
click at [503, 52] on button "Save" at bounding box center [503, 48] width 27 height 12
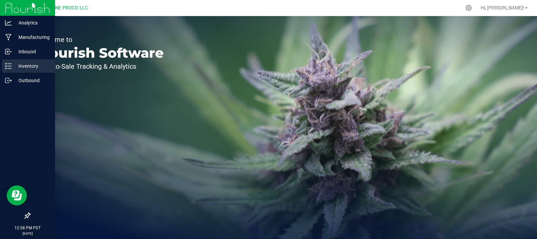
click at [39, 65] on p "Inventory" at bounding box center [32, 66] width 40 height 8
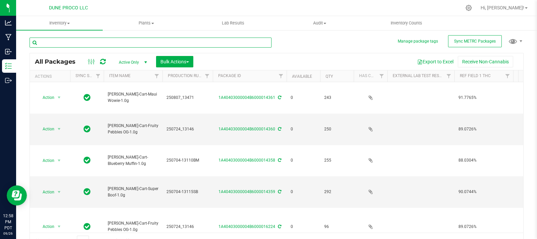
click at [115, 43] on input "text" at bounding box center [151, 43] width 242 height 10
type input "16223"
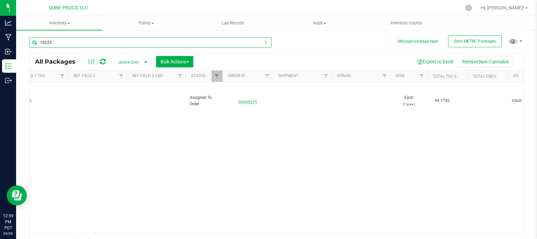
scroll to position [0, 457]
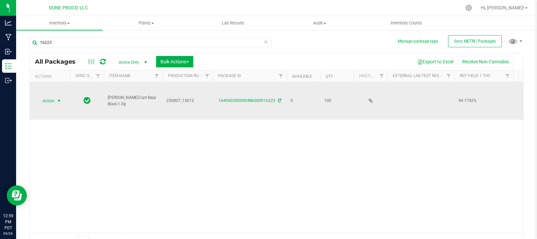
click at [54, 96] on span "Action" at bounding box center [46, 100] width 18 height 9
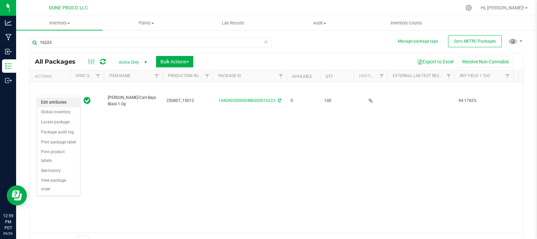
click at [64, 105] on li "Edit attributes" at bounding box center [58, 103] width 43 height 10
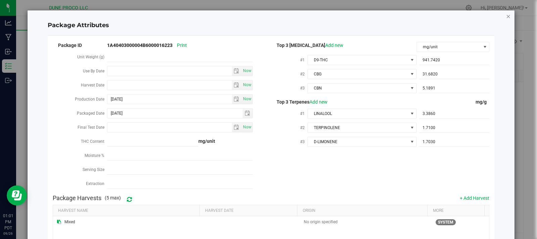
click at [506, 17] on icon "Close modal" at bounding box center [508, 16] width 5 height 8
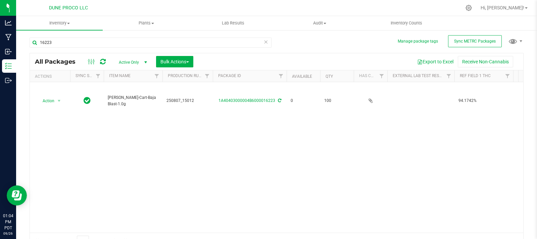
click at [102, 64] on icon at bounding box center [103, 61] width 6 height 7
click at [103, 61] on icon at bounding box center [103, 61] width 6 height 7
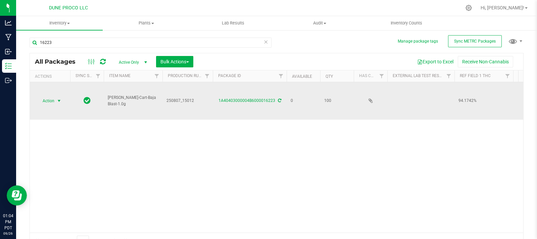
click at [56, 96] on span "select" at bounding box center [59, 100] width 8 height 9
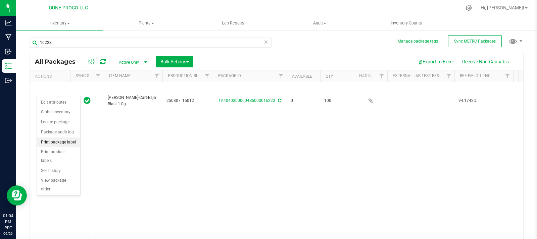
click at [73, 145] on li "Print package label" at bounding box center [58, 143] width 43 height 10
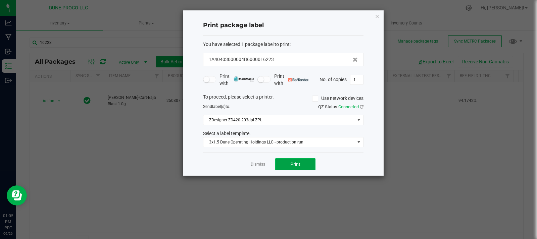
click at [295, 166] on span "Print" at bounding box center [295, 164] width 10 height 5
click at [379, 12] on icon "button" at bounding box center [377, 16] width 5 height 8
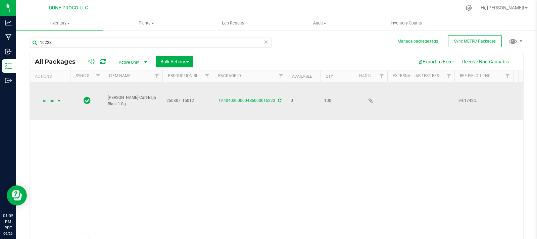
click at [59, 98] on span "select" at bounding box center [58, 100] width 5 height 5
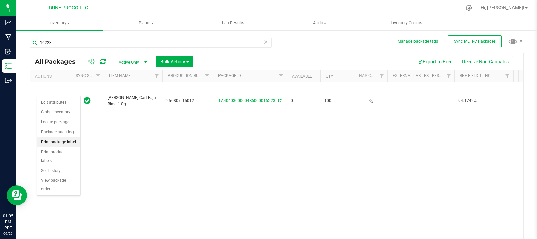
click at [70, 143] on li "Print package label" at bounding box center [58, 143] width 43 height 10
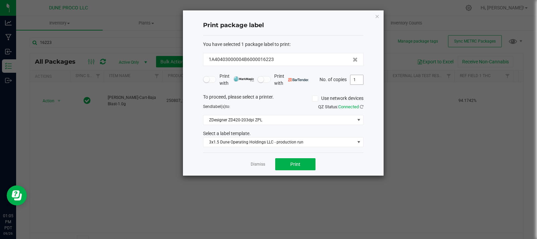
click at [360, 79] on input "1" at bounding box center [357, 79] width 13 height 9
type input "100"
click at [308, 167] on button "Print" at bounding box center [295, 165] width 40 height 12
click at [385, 18] on ngb-modal-window "Print package label You have selected 1 package label to print : 1A40403000004B…" at bounding box center [271, 119] width 542 height 239
click at [377, 16] on icon "button" at bounding box center [377, 16] width 5 height 8
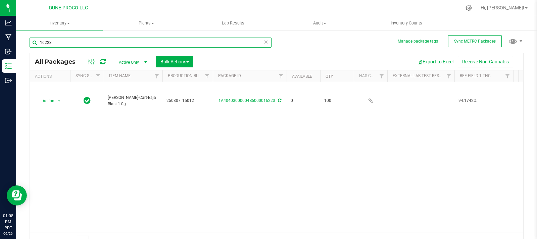
click at [197, 41] on input "16223" at bounding box center [151, 43] width 242 height 10
type input "16222"
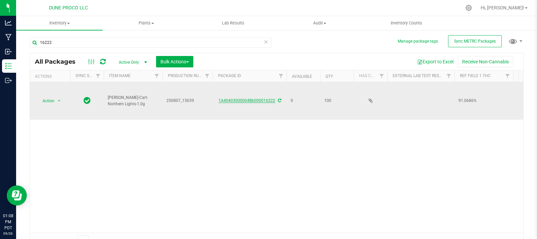
click at [241, 98] on link "1A40403000004B6000016222" at bounding box center [247, 100] width 57 height 5
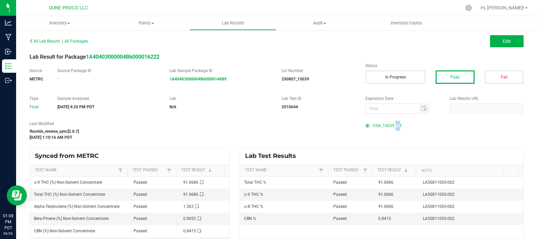
click at [394, 123] on span "COA_15039.pdf" at bounding box center [387, 126] width 29 height 10
click at [385, 124] on span "COA_15039.pdf" at bounding box center [387, 126] width 29 height 10
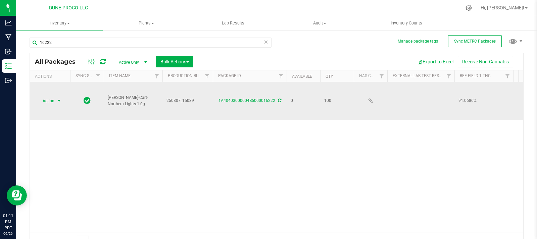
click at [59, 98] on span "select" at bounding box center [58, 100] width 5 height 5
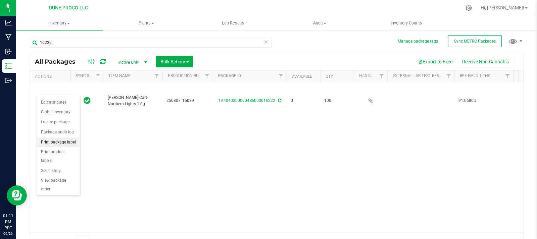
click at [68, 139] on li "Print package label" at bounding box center [58, 143] width 43 height 10
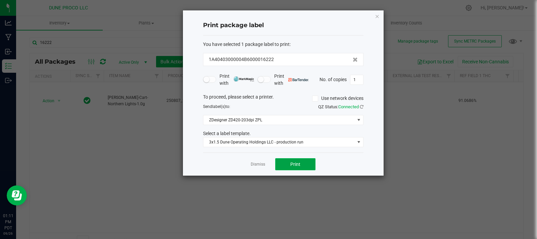
click at [278, 169] on button "Print" at bounding box center [295, 165] width 40 height 12
click at [381, 16] on div "Print package label You have selected 1 package label to print : 1A40403000004B…" at bounding box center [283, 93] width 201 height 166
click at [379, 16] on icon "button" at bounding box center [377, 16] width 5 height 8
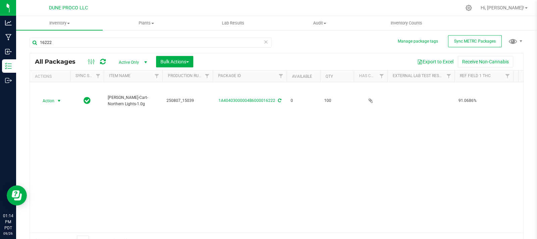
click at [102, 61] on icon at bounding box center [103, 61] width 6 height 7
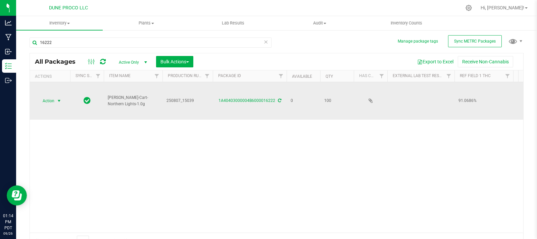
click at [54, 96] on span "Action" at bounding box center [46, 100] width 18 height 9
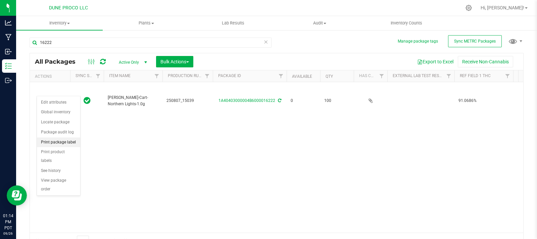
click at [69, 144] on li "Print package label" at bounding box center [58, 143] width 43 height 10
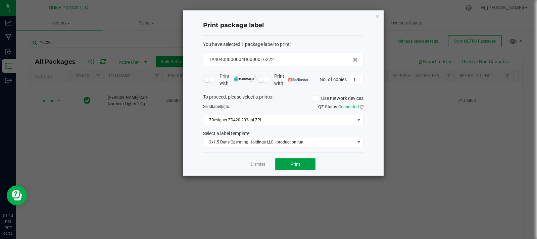
click at [297, 162] on span "Print" at bounding box center [295, 164] width 10 height 5
click at [378, 19] on icon "button" at bounding box center [377, 16] width 5 height 8
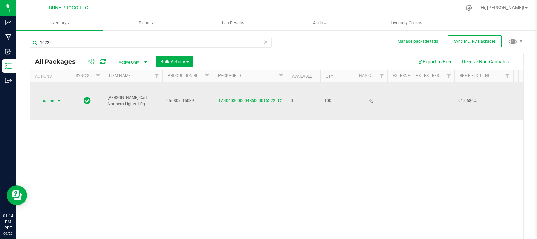
click at [56, 98] on span "select" at bounding box center [58, 100] width 5 height 5
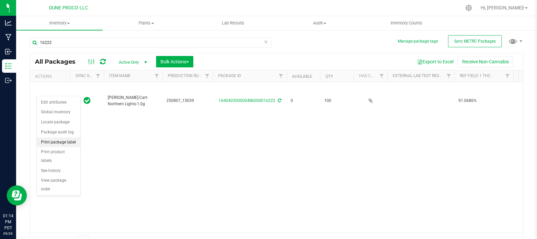
click at [73, 142] on li "Print package label" at bounding box center [58, 143] width 43 height 10
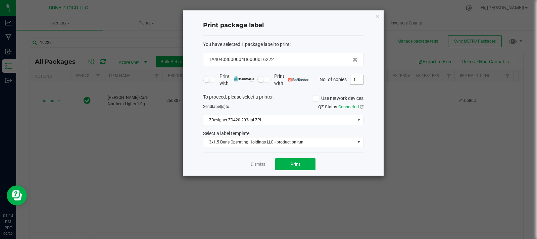
click at [361, 80] on input "1" at bounding box center [357, 79] width 13 height 9
type input "100"
click at [310, 170] on button "Print" at bounding box center [295, 165] width 40 height 12
click at [380, 13] on div "Print package label You have selected 1 package label to print : 1A40403000004B…" at bounding box center [283, 93] width 201 height 166
click at [379, 16] on icon "button" at bounding box center [377, 16] width 5 height 8
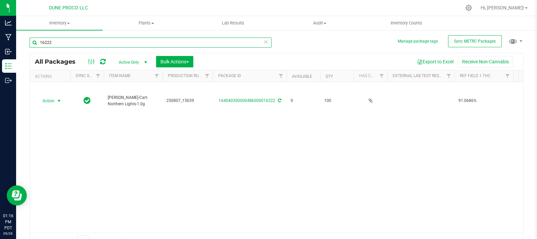
click at [108, 43] on input "16222" at bounding box center [151, 43] width 242 height 10
type input "16219"
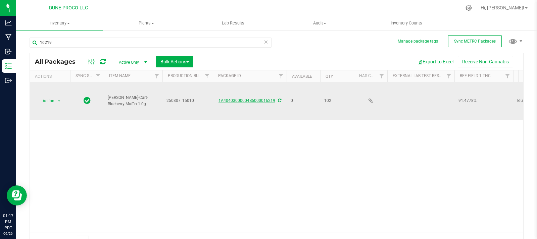
click at [247, 98] on link "1A40403000004B6000016219" at bounding box center [247, 100] width 57 height 5
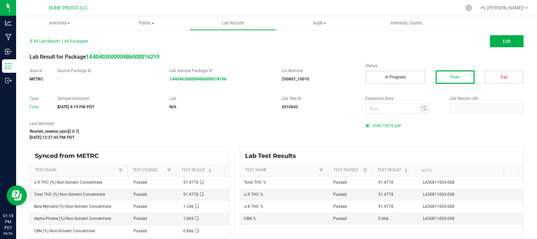
click at [380, 125] on span "COA 15010.pdf" at bounding box center [387, 126] width 28 height 10
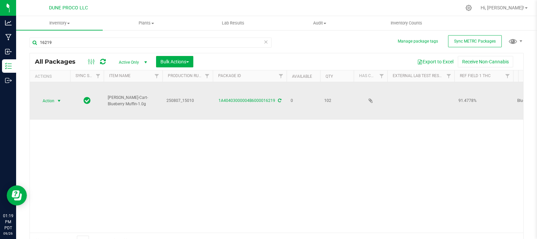
click at [57, 98] on span "select" at bounding box center [58, 100] width 5 height 5
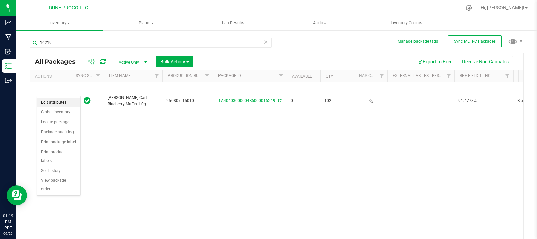
click at [58, 104] on li "Edit attributes" at bounding box center [58, 103] width 43 height 10
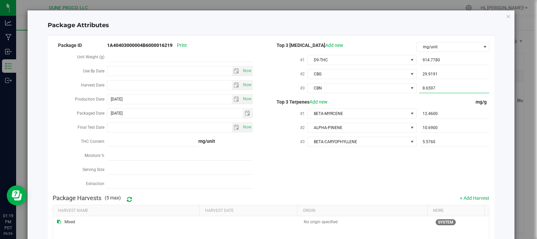
click at [453, 89] on span "8.6597 8.6597" at bounding box center [454, 89] width 70 height 10
type input "8"
paste input "8.65965"
type input "8.6596"
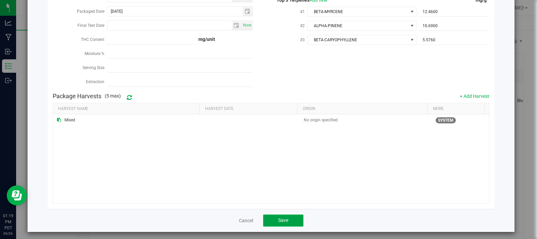
type input "8.6596"
click at [287, 220] on button "Save" at bounding box center [283, 221] width 40 height 12
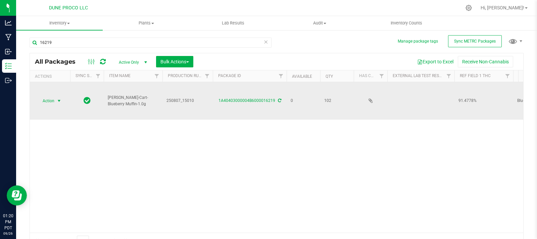
click at [55, 96] on span "select" at bounding box center [59, 100] width 8 height 9
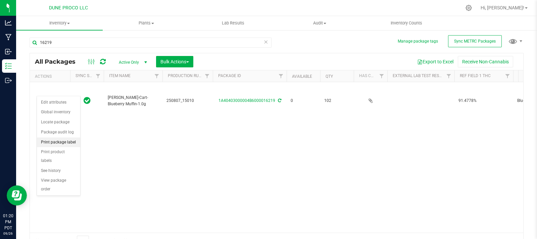
click at [71, 145] on li "Print package label" at bounding box center [58, 143] width 43 height 10
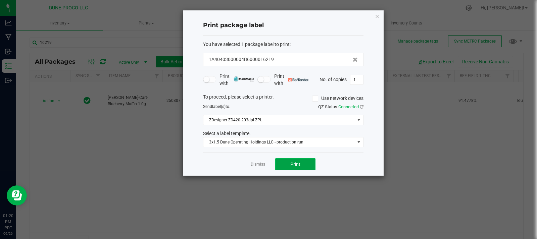
click at [294, 164] on span "Print" at bounding box center [295, 164] width 10 height 5
click at [376, 17] on icon "button" at bounding box center [377, 16] width 5 height 8
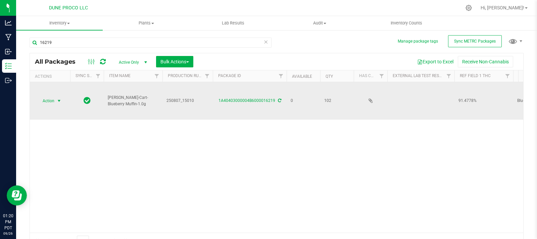
click at [62, 98] on span "select" at bounding box center [58, 100] width 5 height 5
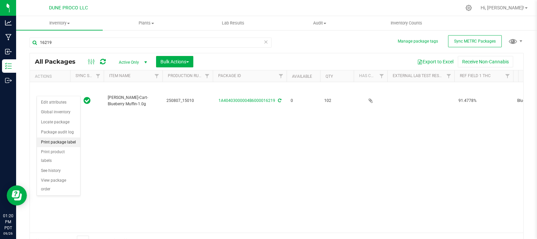
click at [69, 141] on li "Print package label" at bounding box center [58, 143] width 43 height 10
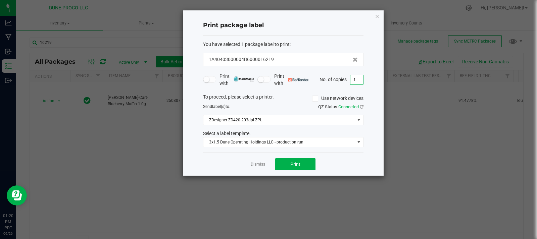
click at [359, 76] on input "1" at bounding box center [357, 79] width 13 height 9
type input "102"
click at [297, 170] on button "Print" at bounding box center [295, 165] width 40 height 12
click at [376, 15] on icon "button" at bounding box center [377, 16] width 5 height 8
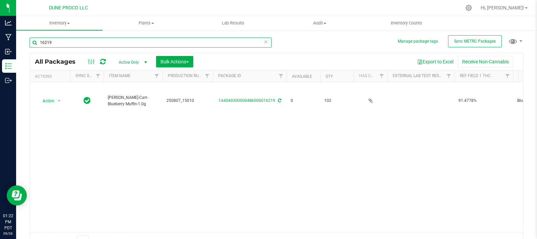
click at [54, 43] on input "16219" at bounding box center [151, 43] width 242 height 10
type input "16220"
type input "[DATE]"
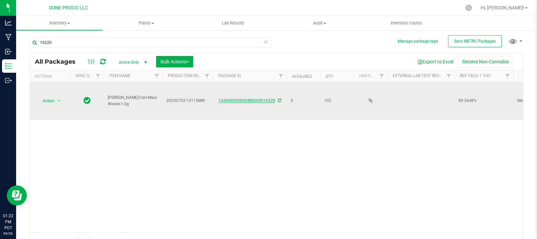
click at [263, 98] on link "1A40403000004B6000016220" at bounding box center [247, 100] width 57 height 5
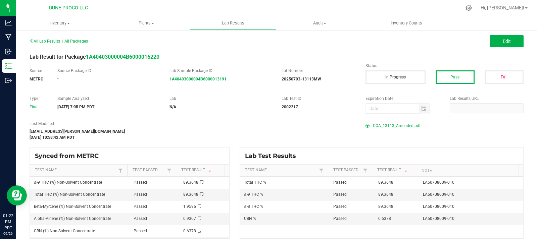
click at [402, 124] on span "COA_13113_Amended.pdf" at bounding box center [397, 126] width 48 height 10
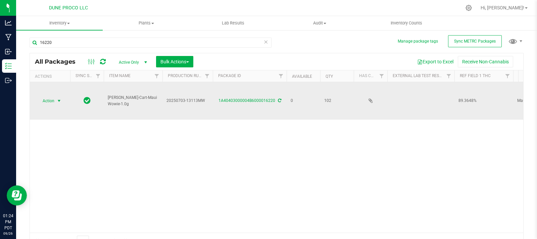
click at [56, 96] on span "select" at bounding box center [59, 100] width 8 height 9
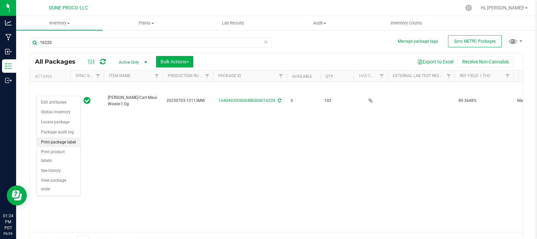
click at [75, 145] on li "Print package label" at bounding box center [58, 143] width 43 height 10
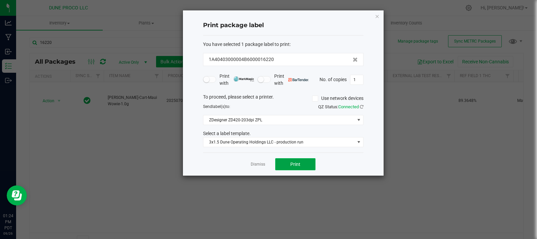
click at [298, 162] on span "Print" at bounding box center [295, 164] width 10 height 5
click at [378, 17] on icon "button" at bounding box center [377, 16] width 5 height 8
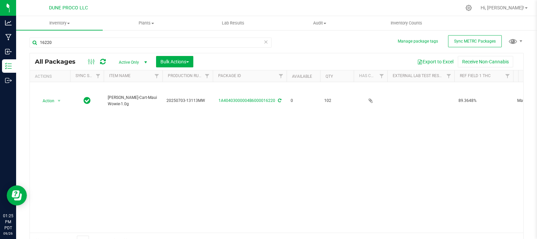
click at [105, 63] on icon at bounding box center [103, 61] width 6 height 7
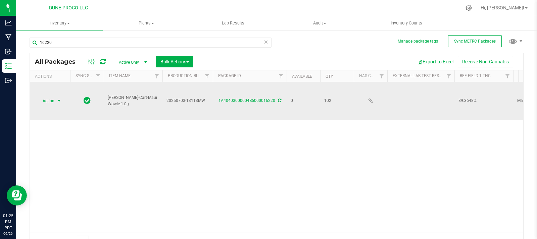
click at [53, 96] on span "Action" at bounding box center [46, 100] width 18 height 9
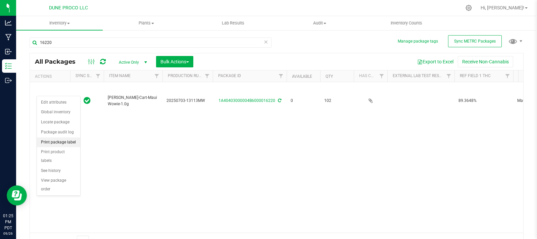
click at [69, 142] on li "Print package label" at bounding box center [58, 143] width 43 height 10
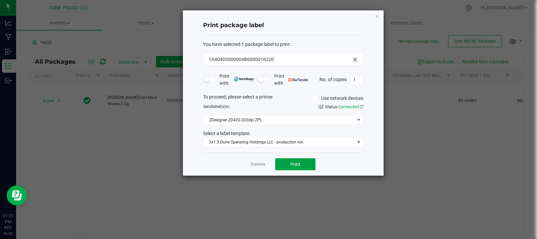
click at [294, 162] on span "Print" at bounding box center [295, 164] width 10 height 5
click at [378, 14] on icon "button" at bounding box center [377, 16] width 5 height 8
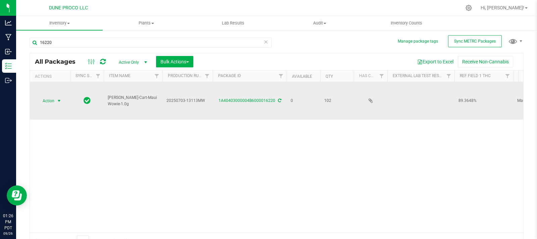
click at [57, 98] on span "select" at bounding box center [58, 100] width 5 height 5
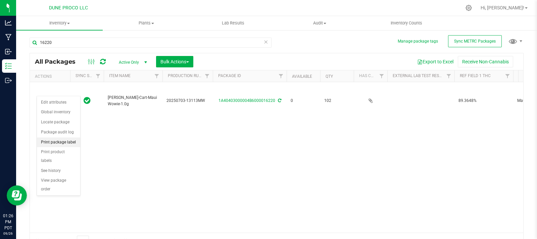
click at [73, 140] on li "Print package label" at bounding box center [58, 143] width 43 height 10
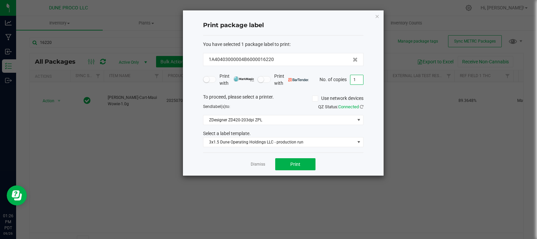
click at [359, 78] on input "1" at bounding box center [357, 79] width 13 height 9
type input "102"
click at [294, 166] on span "Print" at bounding box center [295, 164] width 10 height 5
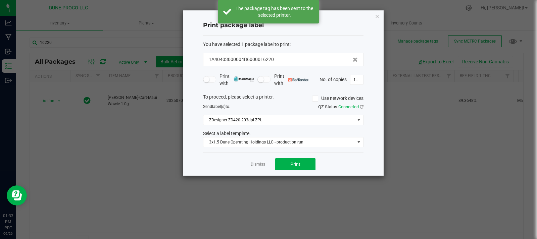
click at [382, 14] on div "Print package label You have selected 1 package label to print : 1A40403000004B…" at bounding box center [283, 93] width 201 height 166
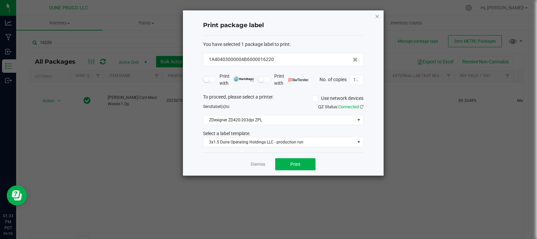
click at [379, 17] on icon "button" at bounding box center [377, 16] width 5 height 8
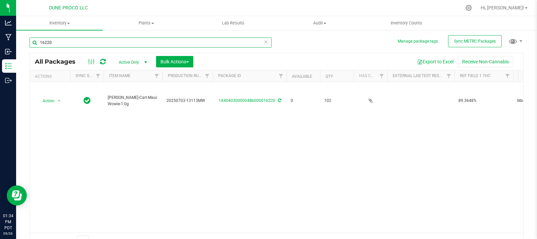
click at [162, 41] on input "16220" at bounding box center [151, 43] width 242 height 10
type input "16221"
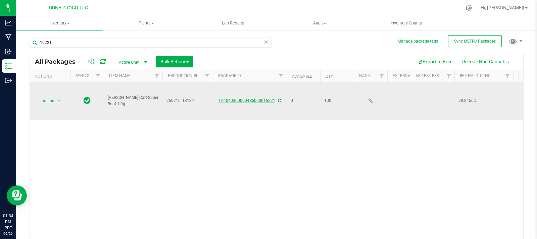
click at [248, 98] on link "1A40403000004B6000016221" at bounding box center [247, 100] width 57 height 5
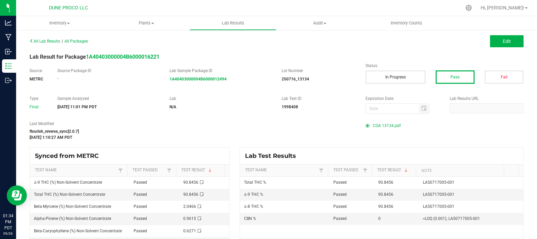
click at [389, 128] on span "COA 13134.pdf" at bounding box center [387, 126] width 28 height 10
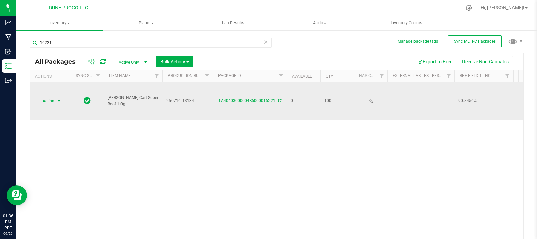
drag, startPoint x: 65, startPoint y: 96, endPoint x: 53, endPoint y: 94, distance: 12.5
click at [53, 96] on span "Action" at bounding box center [46, 100] width 18 height 9
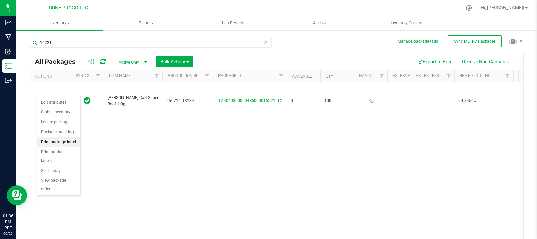
click at [70, 144] on li "Print package label" at bounding box center [58, 143] width 43 height 10
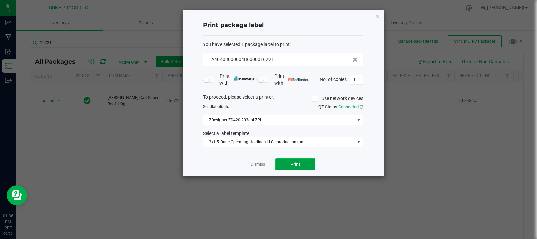
click at [304, 167] on button "Print" at bounding box center [295, 165] width 40 height 12
click at [376, 17] on icon "button" at bounding box center [377, 16] width 5 height 8
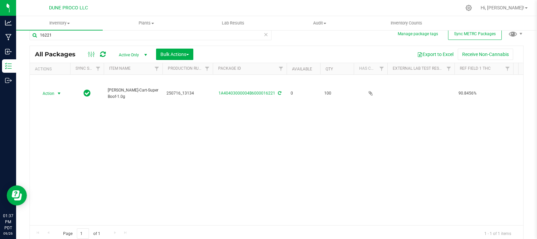
scroll to position [8, 0]
click at [101, 56] on icon at bounding box center [103, 54] width 6 height 7
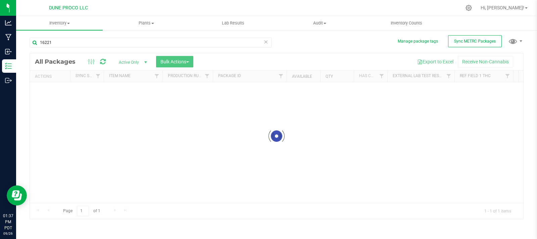
scroll to position [0, 0]
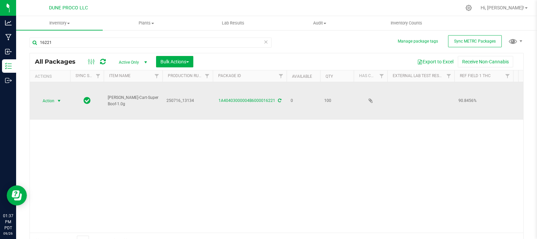
click at [57, 98] on span "select" at bounding box center [58, 100] width 5 height 5
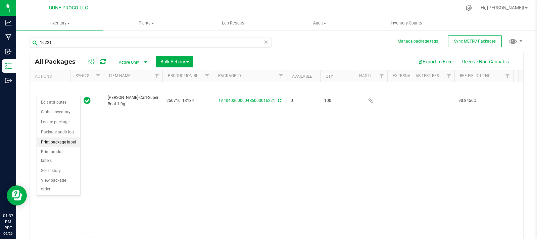
click at [68, 143] on li "Print package label" at bounding box center [58, 143] width 43 height 10
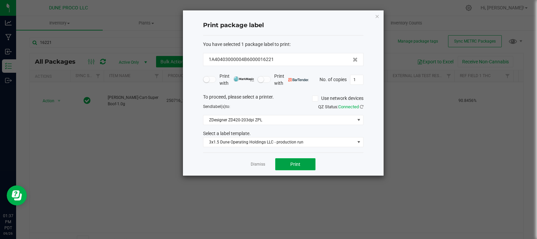
click at [298, 164] on span "Print" at bounding box center [295, 164] width 10 height 5
drag, startPoint x: 376, startPoint y: 16, endPoint x: 372, endPoint y: 15, distance: 3.8
click at [372, 15] on div "Print package label You have selected 1 package label to print : 1A40403000004B…" at bounding box center [283, 93] width 201 height 166
click at [375, 17] on icon "button" at bounding box center [377, 16] width 5 height 8
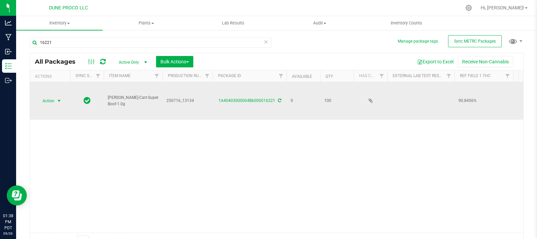
click at [53, 96] on span "Action" at bounding box center [46, 100] width 18 height 9
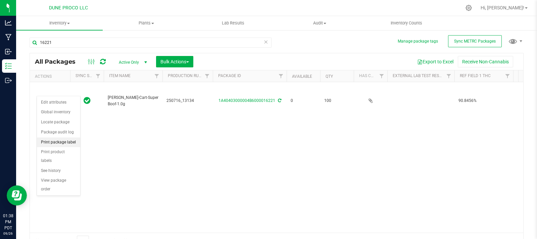
click at [65, 144] on li "Print package label" at bounding box center [58, 143] width 43 height 10
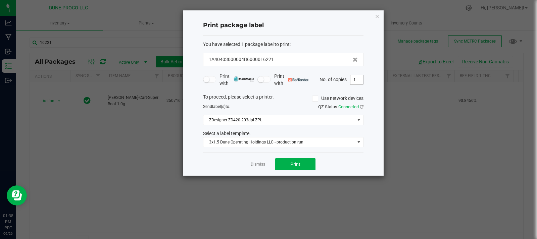
click at [356, 79] on input "1" at bounding box center [357, 79] width 13 height 9
type input "100"
click at [303, 161] on button "Print" at bounding box center [295, 165] width 40 height 12
click at [379, 16] on icon "button" at bounding box center [377, 16] width 5 height 8
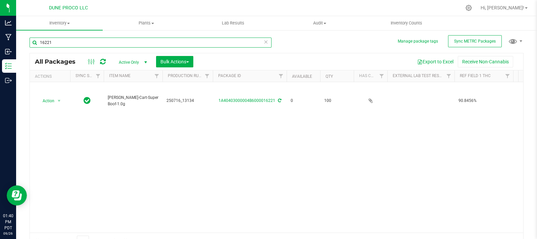
click at [186, 44] on input "16221" at bounding box center [151, 43] width 242 height 10
type input "16224"
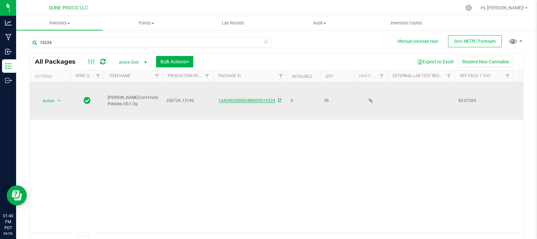
click at [240, 98] on link "1A40403000004B6000016224" at bounding box center [247, 100] width 57 height 5
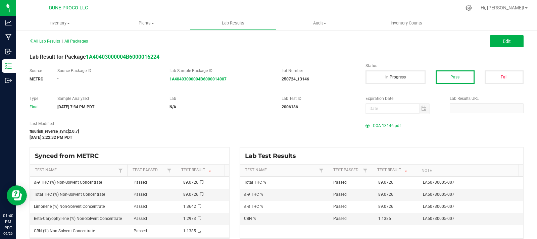
click at [389, 128] on span "COA 13146.pdf" at bounding box center [387, 126] width 28 height 10
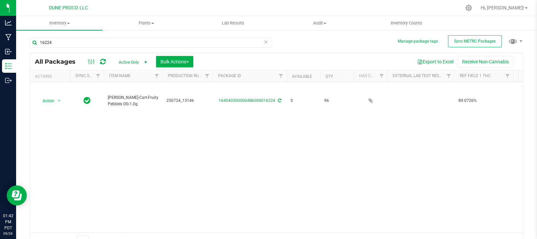
click at [104, 62] on icon at bounding box center [103, 61] width 6 height 7
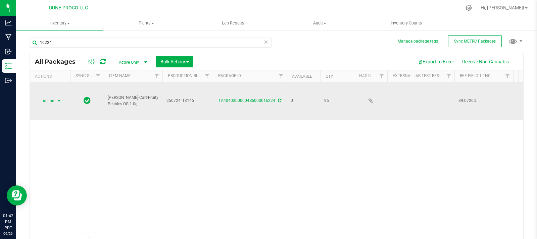
click at [61, 98] on span "select" at bounding box center [58, 100] width 5 height 5
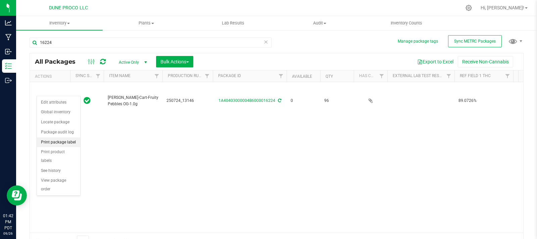
click at [72, 142] on li "Print package label" at bounding box center [58, 143] width 43 height 10
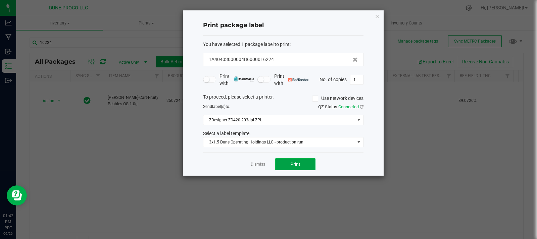
click at [296, 166] on span "Print" at bounding box center [295, 164] width 10 height 5
click at [378, 14] on icon "button" at bounding box center [377, 16] width 5 height 8
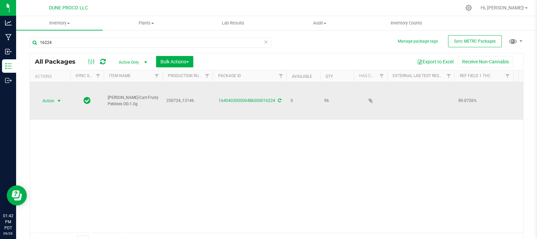
click at [52, 96] on span "Action" at bounding box center [46, 100] width 18 height 9
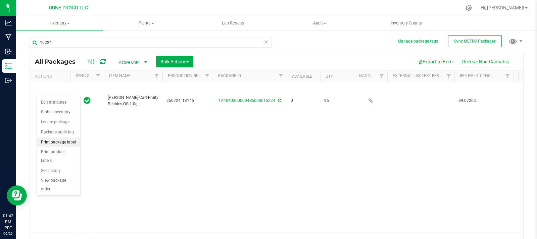
click at [73, 146] on li "Print package label" at bounding box center [58, 143] width 43 height 10
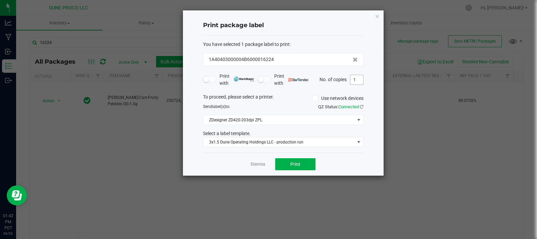
click at [359, 79] on input "1" at bounding box center [357, 79] width 13 height 9
type input "96"
click at [307, 167] on button "Print" at bounding box center [295, 165] width 40 height 12
click at [380, 16] on div "Print package label You have selected 1 package label to print : 1A40403000004B…" at bounding box center [283, 93] width 201 height 166
click at [375, 16] on icon "button" at bounding box center [377, 16] width 5 height 8
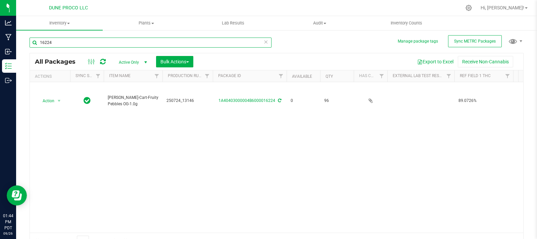
click at [123, 39] on input "16224" at bounding box center [151, 43] width 242 height 10
type input "1"
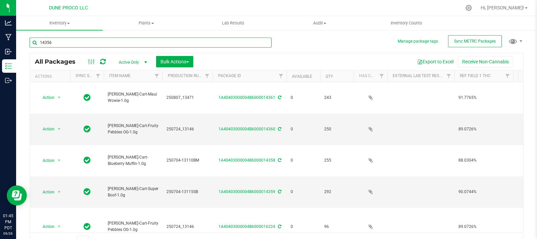
type input "14356"
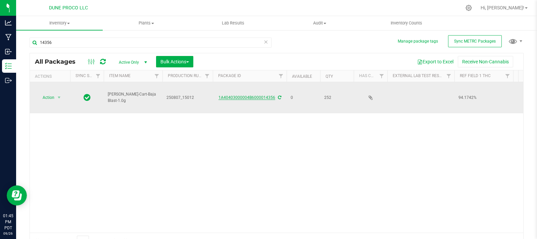
click at [254, 99] on link "1A40403000004B6000014356" at bounding box center [247, 97] width 57 height 5
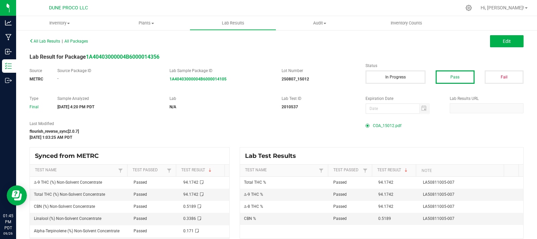
click at [379, 125] on span "COA_15012.pdf" at bounding box center [387, 126] width 29 height 10
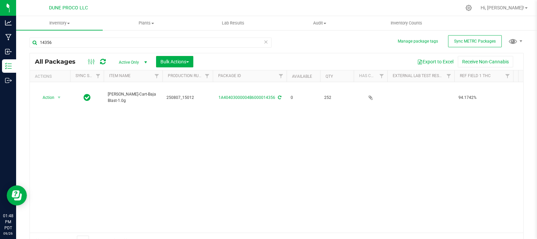
click at [106, 60] on div at bounding box center [97, 62] width 22 height 8
click at [103, 63] on icon at bounding box center [103, 61] width 6 height 7
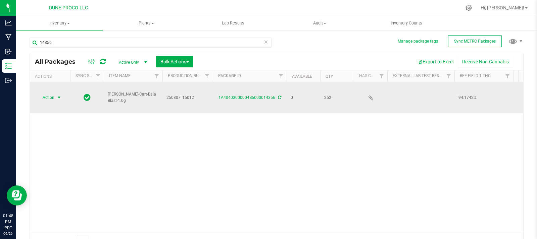
click at [62, 98] on span "select" at bounding box center [59, 97] width 8 height 9
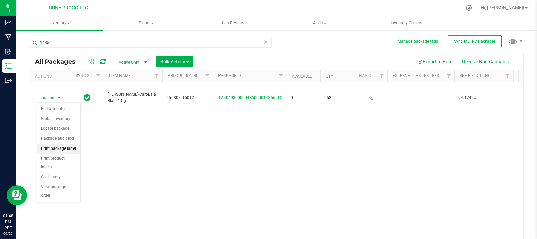
click at [72, 149] on li "Print package label" at bounding box center [58, 149] width 43 height 10
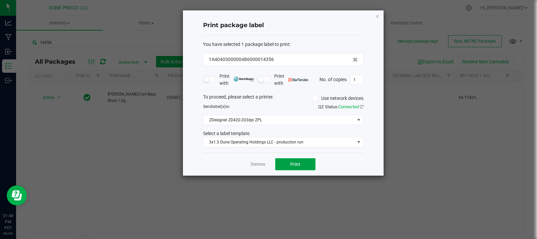
click at [298, 160] on button "Print" at bounding box center [295, 165] width 40 height 12
click at [379, 17] on icon "button" at bounding box center [377, 16] width 5 height 8
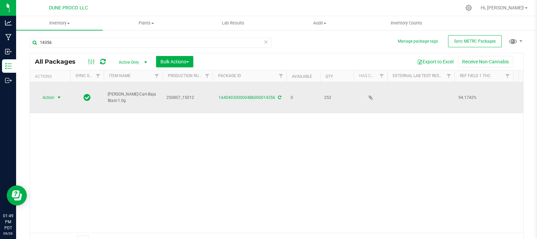
click at [56, 99] on span "select" at bounding box center [59, 97] width 8 height 9
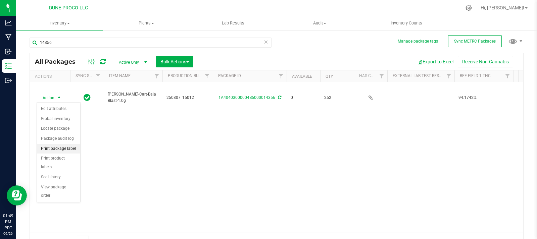
click at [76, 151] on li "Print package label" at bounding box center [58, 149] width 43 height 10
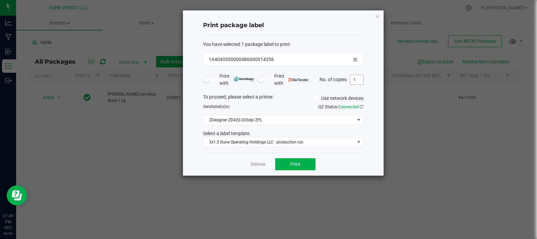
click at [360, 82] on input "1" at bounding box center [357, 79] width 13 height 9
type input "252"
click at [309, 161] on button "Print" at bounding box center [295, 165] width 40 height 12
click at [377, 12] on icon "button" at bounding box center [377, 16] width 5 height 8
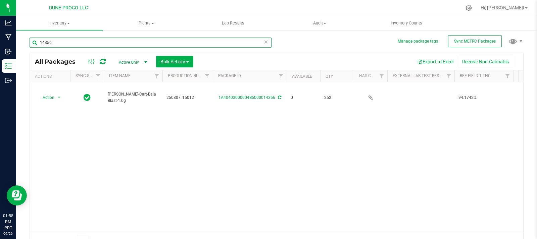
click at [172, 47] on input "14356" at bounding box center [151, 43] width 242 height 10
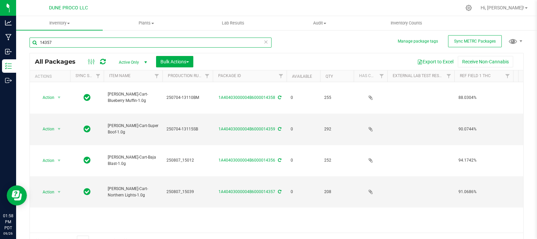
type input "14357"
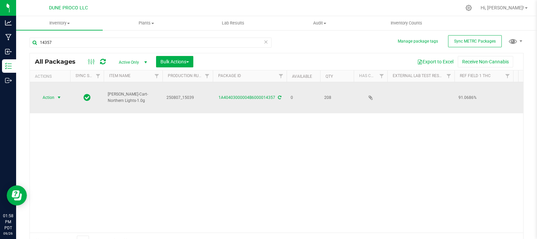
click at [49, 99] on span "Action" at bounding box center [46, 97] width 18 height 9
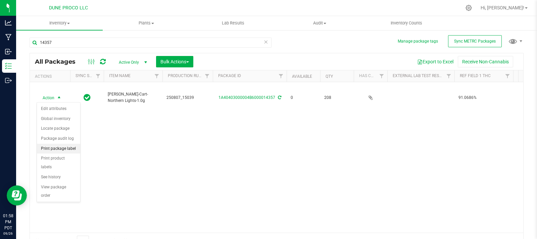
click at [64, 149] on li "Print package label" at bounding box center [58, 149] width 43 height 10
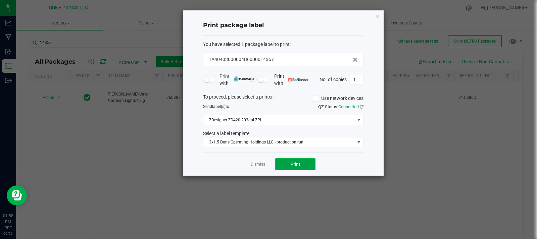
click at [311, 167] on button "Print" at bounding box center [295, 165] width 40 height 12
click at [378, 14] on icon "button" at bounding box center [377, 16] width 5 height 8
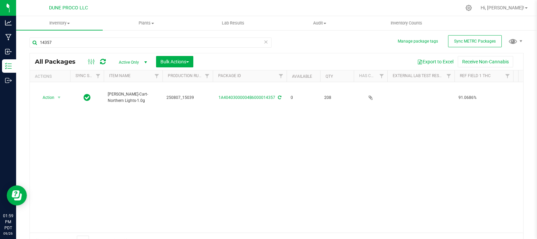
click at [106, 60] on div at bounding box center [97, 62] width 22 height 8
click at [103, 60] on icon at bounding box center [103, 61] width 6 height 7
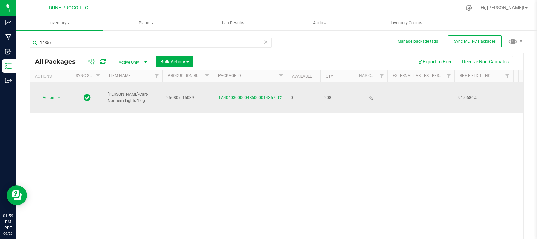
click at [265, 97] on link "1A40403000004B6000014357" at bounding box center [247, 97] width 57 height 5
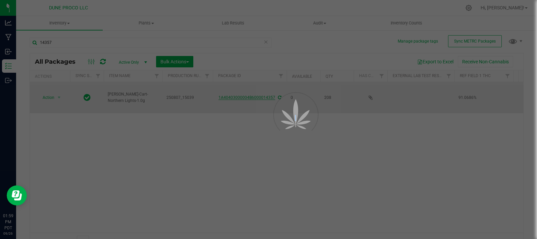
click at [265, 97] on div at bounding box center [268, 119] width 537 height 239
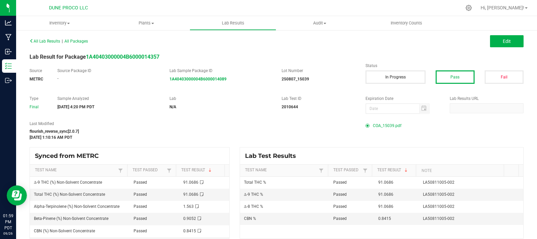
click at [373, 128] on span "COA_15039.pdf" at bounding box center [387, 126] width 29 height 10
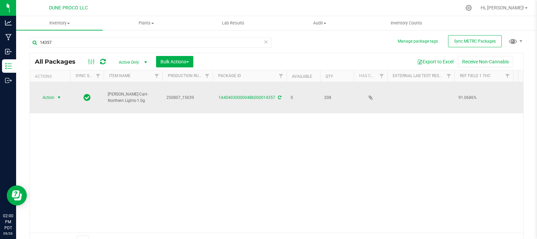
click at [56, 98] on span "select" at bounding box center [59, 97] width 8 height 9
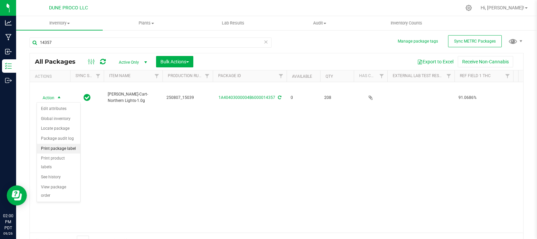
click at [69, 150] on li "Print package label" at bounding box center [58, 149] width 43 height 10
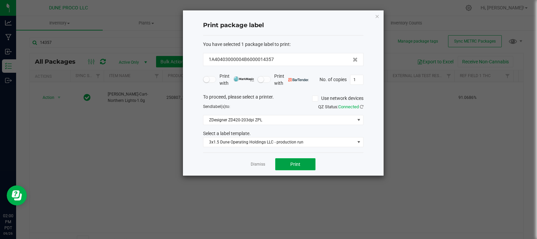
click at [292, 165] on span "Print" at bounding box center [295, 164] width 10 height 5
click at [374, 16] on div "Print package label You have selected 1 package label to print : 1A40403000004B…" at bounding box center [283, 93] width 201 height 166
click at [375, 16] on icon "button" at bounding box center [377, 16] width 5 height 8
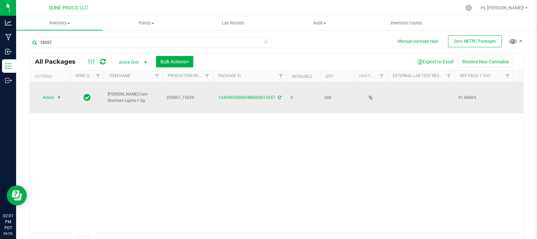
click at [57, 97] on span "select" at bounding box center [58, 97] width 5 height 5
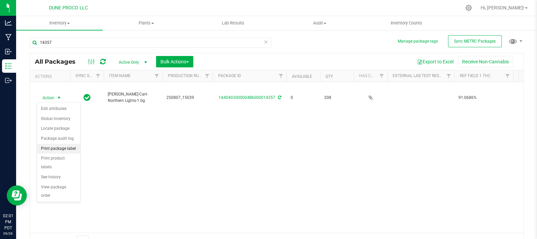
click at [71, 150] on li "Print package label" at bounding box center [58, 149] width 43 height 10
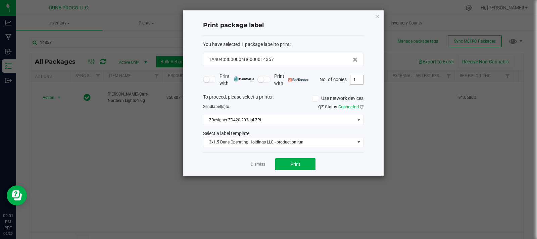
click at [358, 82] on input "1" at bounding box center [357, 79] width 13 height 9
type input "208"
click at [296, 164] on span "Print" at bounding box center [295, 164] width 10 height 5
click at [378, 18] on icon "button" at bounding box center [377, 16] width 5 height 8
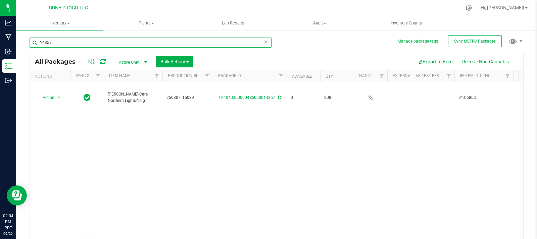
click at [102, 46] on input "14357" at bounding box center [151, 43] width 242 height 10
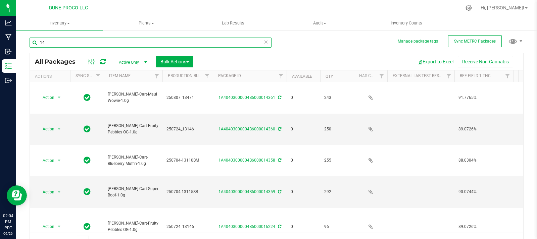
click at [166, 39] on input "14" at bounding box center [151, 43] width 242 height 10
type input "14359"
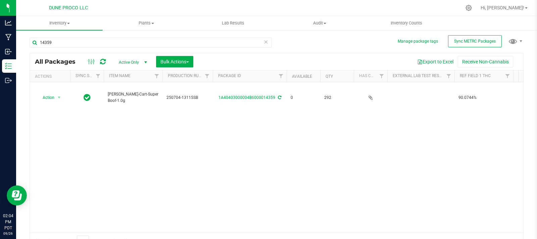
click at [100, 61] on icon at bounding box center [103, 61] width 6 height 7
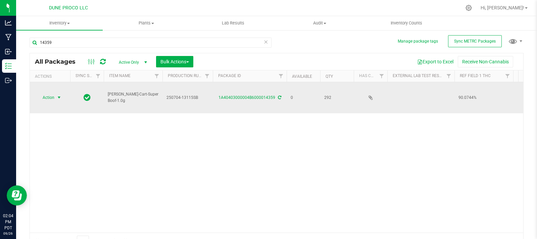
click at [54, 97] on span "Action" at bounding box center [46, 97] width 18 height 9
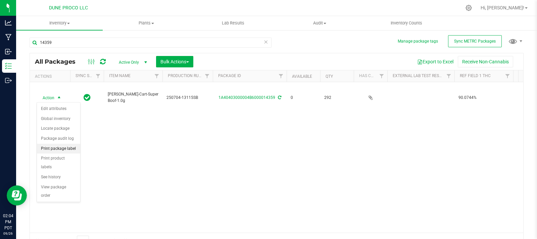
click at [70, 151] on li "Print package label" at bounding box center [58, 149] width 43 height 10
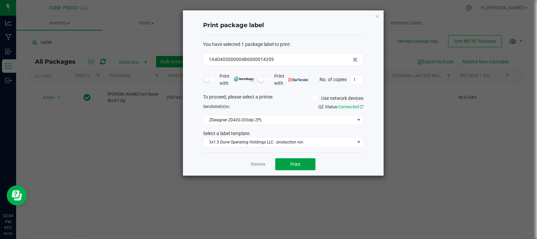
click at [302, 161] on button "Print" at bounding box center [295, 165] width 40 height 12
click at [377, 16] on icon "button" at bounding box center [377, 16] width 5 height 8
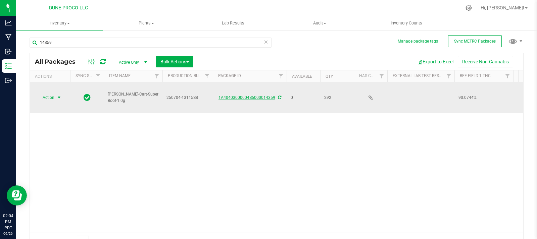
click at [252, 96] on link "1A40403000004B6000014359" at bounding box center [247, 97] width 57 height 5
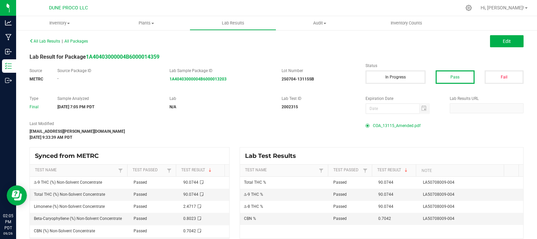
click at [380, 127] on span "COA_13115_Amended.pdf" at bounding box center [397, 126] width 48 height 10
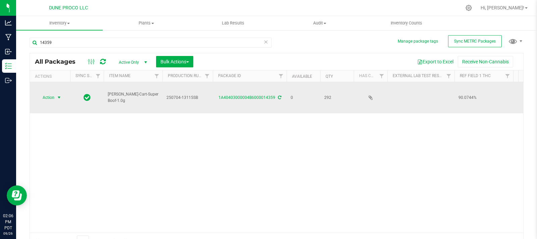
click at [54, 98] on span "Action" at bounding box center [46, 97] width 18 height 9
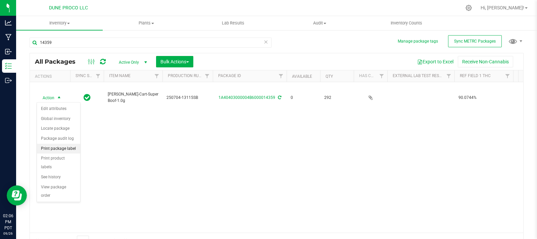
click at [72, 151] on li "Print package label" at bounding box center [58, 149] width 43 height 10
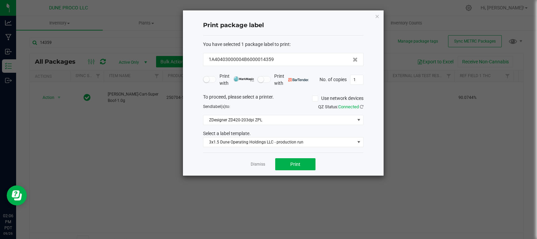
click at [356, 85] on div "Print with Print with No. of copies 1" at bounding box center [283, 80] width 161 height 14
click at [360, 80] on input "1" at bounding box center [357, 79] width 13 height 9
type input "292"
click at [306, 158] on div "Dismiss Print" at bounding box center [283, 164] width 161 height 23
click at [308, 168] on button "Print" at bounding box center [295, 165] width 40 height 12
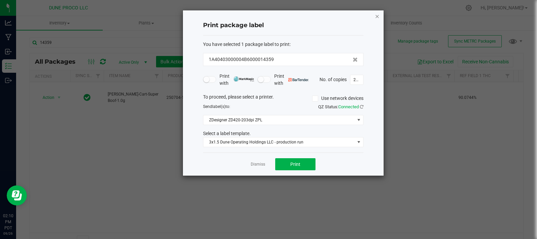
click at [377, 17] on icon "button" at bounding box center [377, 16] width 5 height 8
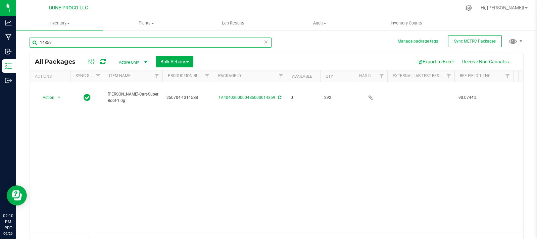
click at [190, 44] on input "14359" at bounding box center [151, 43] width 242 height 10
type input "1"
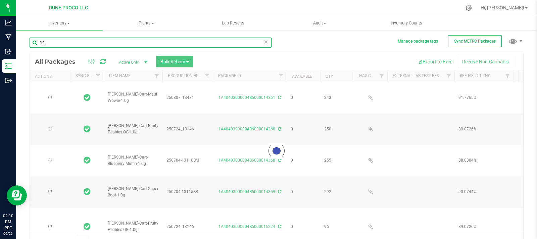
type input "143"
type input "[DATE]"
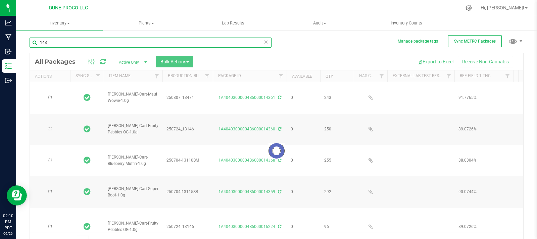
type input "[DATE]"
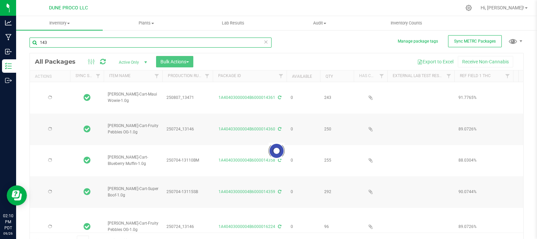
type input "[DATE]"
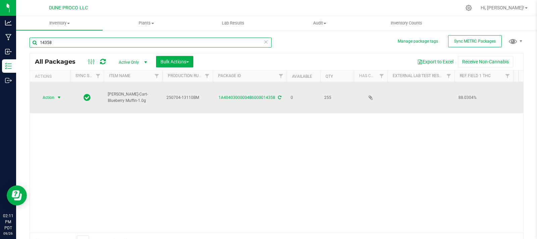
type input "14358"
click at [56, 99] on span "select" at bounding box center [59, 97] width 8 height 9
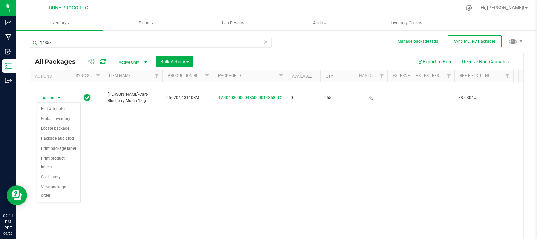
click at [157, 147] on div "Action Action Edit attributes Global inventory Locate package Package audit log…" at bounding box center [277, 157] width 494 height 151
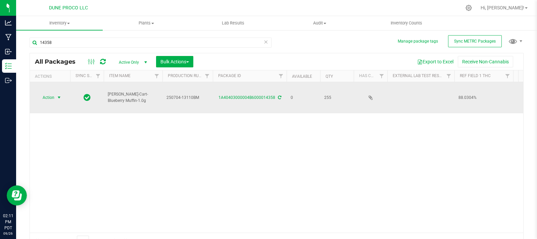
click at [60, 99] on span "select" at bounding box center [58, 97] width 5 height 5
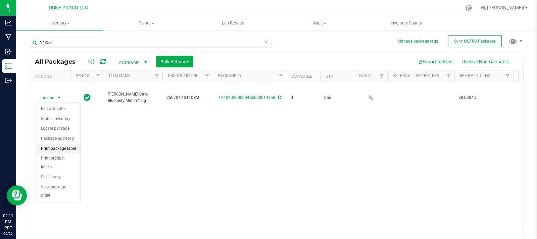
click at [71, 149] on li "Print package label" at bounding box center [58, 149] width 43 height 10
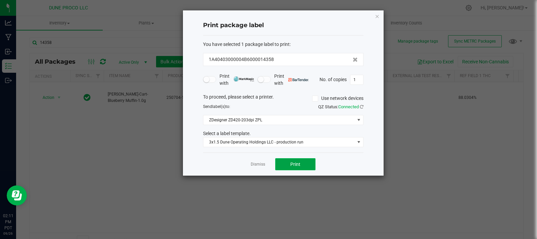
click at [301, 163] on button "Print" at bounding box center [295, 165] width 40 height 12
click at [378, 17] on icon "button" at bounding box center [377, 16] width 5 height 8
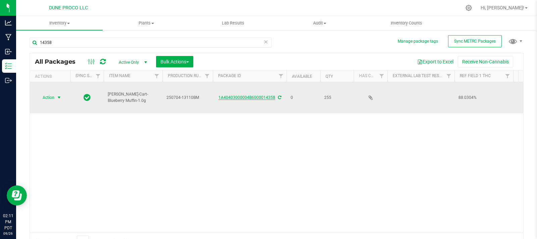
click at [259, 97] on link "1A40403000004B6000014358" at bounding box center [247, 97] width 57 height 5
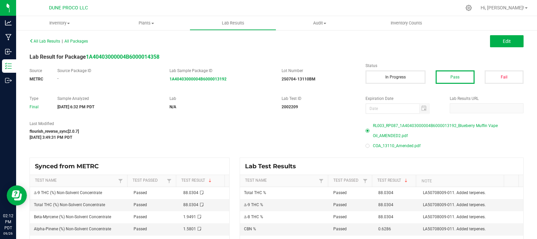
click at [387, 148] on span "COA_13110_Amended.pdf" at bounding box center [397, 146] width 48 height 10
click at [385, 124] on span "RL003_RP087_1A40403000004B6000013192_Blueberry Muffin Vape Oil_AMENDED2.pdf" at bounding box center [448, 131] width 151 height 20
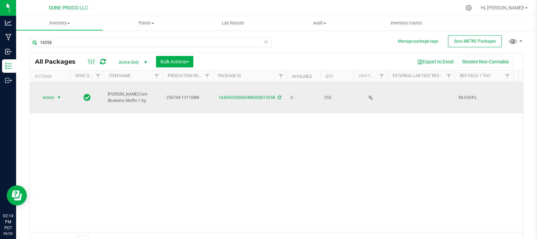
click at [51, 99] on span "Action" at bounding box center [46, 97] width 18 height 9
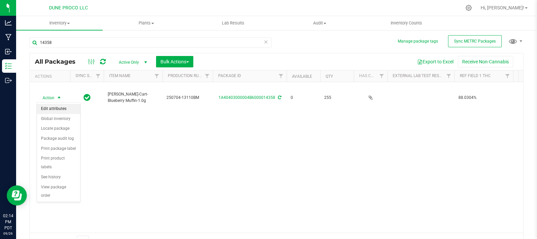
click at [55, 110] on li "Edit attributes" at bounding box center [58, 109] width 43 height 10
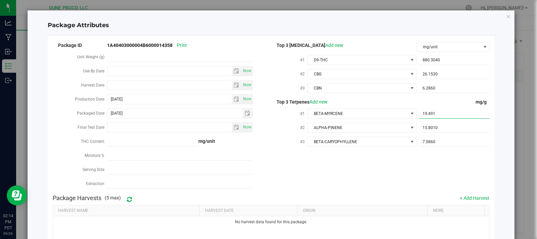
click at [448, 111] on span "19.4910 19.491" at bounding box center [454, 114] width 70 height 10
type input "1"
click at [448, 112] on input "text" at bounding box center [454, 113] width 70 height 9
paste input "1.949"
type input "1.949"
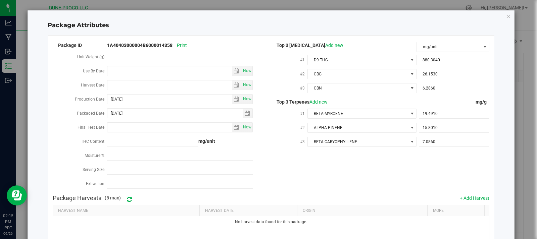
type input "1.9490"
click at [449, 123] on span "15.8010 15.801" at bounding box center [454, 128] width 70 height 10
type input "1"
click at [449, 123] on input "1" at bounding box center [454, 127] width 70 height 9
drag, startPoint x: 449, startPoint y: 123, endPoint x: 443, endPoint y: 125, distance: 6.2
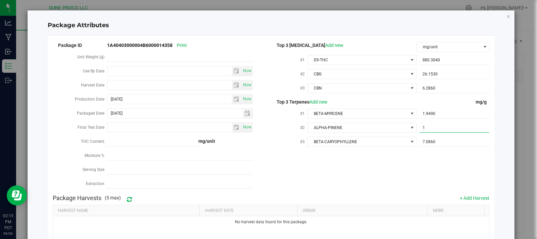
click at [443, 125] on input "1" at bounding box center [454, 127] width 70 height 9
paste input "1.58"
type input "1.58"
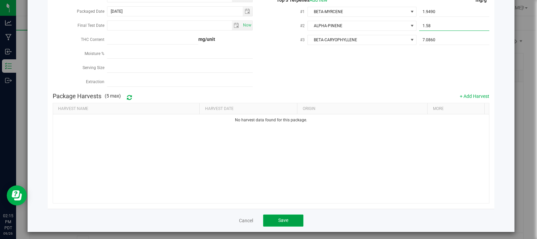
type input "1.5800"
click at [269, 218] on button "Save" at bounding box center [283, 221] width 40 height 12
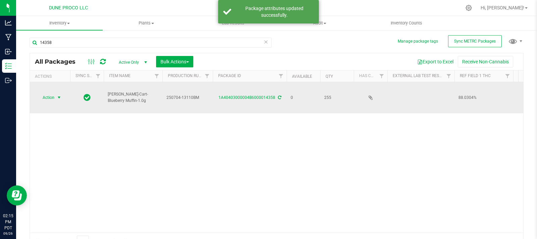
click at [51, 100] on span "Action" at bounding box center [46, 97] width 18 height 9
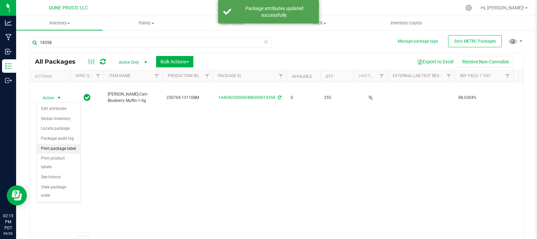
click at [66, 150] on li "Print package label" at bounding box center [58, 149] width 43 height 10
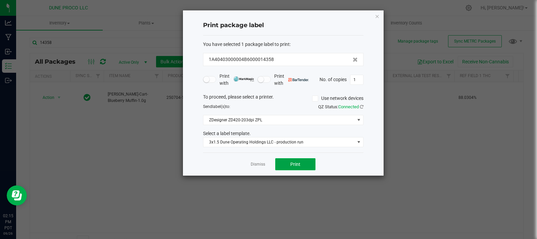
click at [291, 169] on button "Print" at bounding box center [295, 165] width 40 height 12
click at [376, 12] on icon "button" at bounding box center [377, 16] width 5 height 8
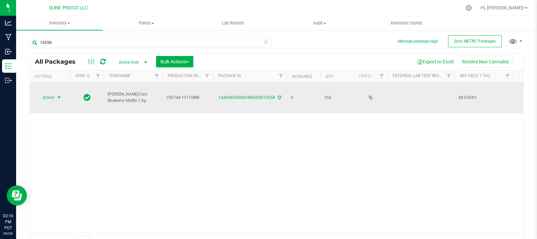
click at [53, 99] on span "Action" at bounding box center [46, 97] width 18 height 9
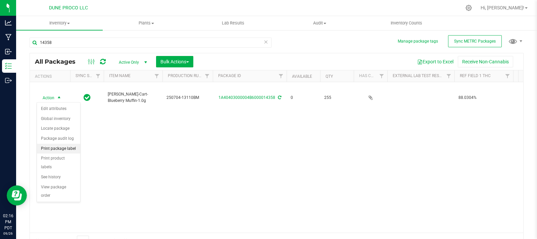
click at [72, 148] on li "Print package label" at bounding box center [58, 149] width 43 height 10
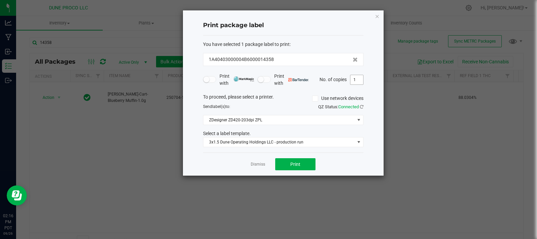
click at [359, 80] on input "1" at bounding box center [357, 79] width 13 height 9
type input "255"
click at [304, 164] on button "Print" at bounding box center [295, 165] width 40 height 12
click at [372, 14] on div "Print package label You have selected 1 package label to print : 1A40403000004B…" at bounding box center [283, 93] width 201 height 166
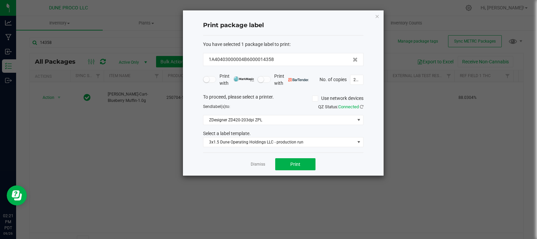
click at [382, 20] on div "Print package label You have selected 1 package label to print : 1A40403000004B…" at bounding box center [283, 93] width 201 height 166
click at [375, 14] on icon "button" at bounding box center [377, 16] width 5 height 8
